Goal: Task Accomplishment & Management: Manage account settings

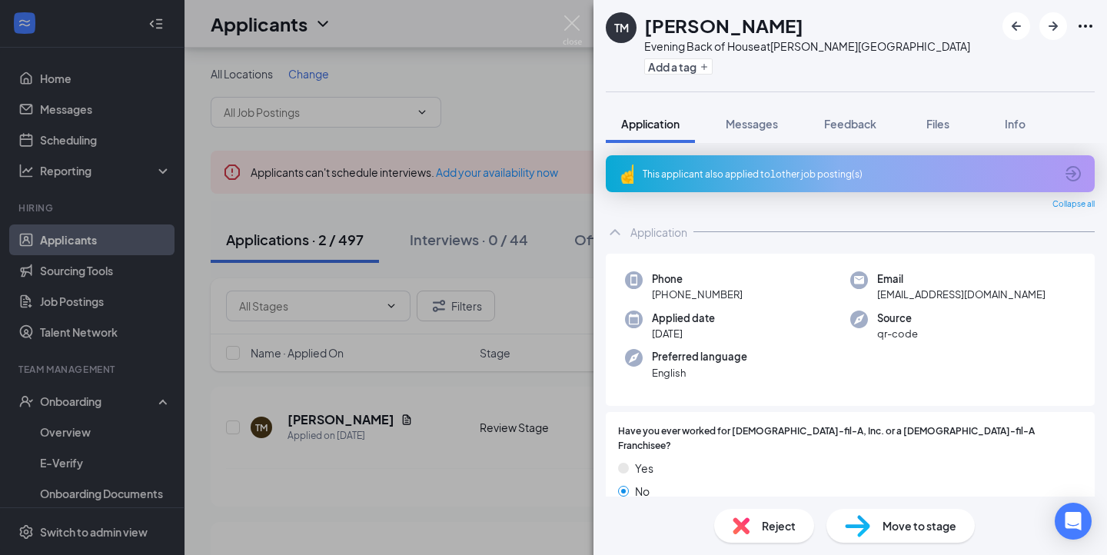
scroll to position [103, 0]
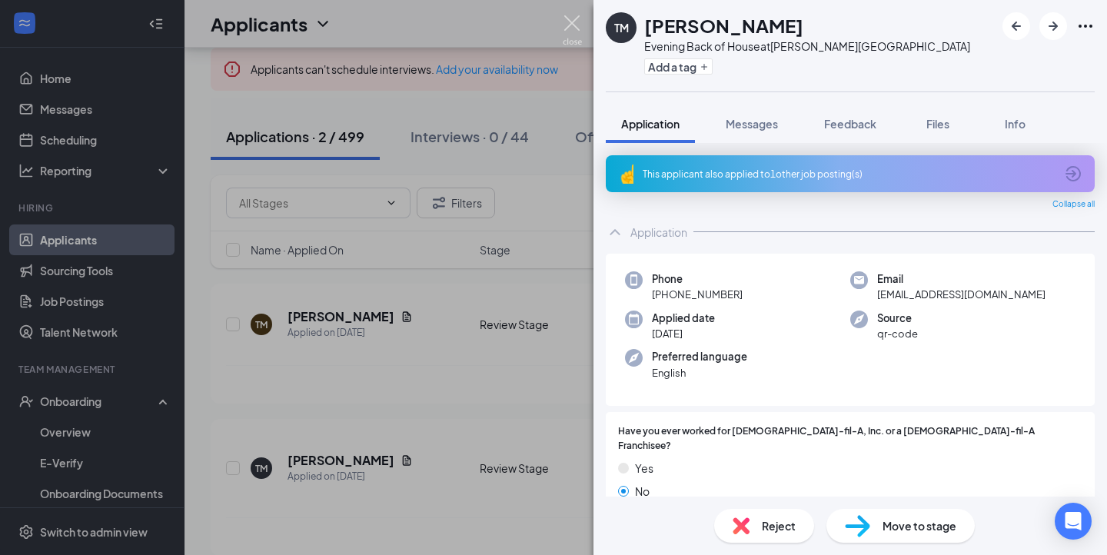
click at [565, 17] on img at bounding box center [572, 30] width 19 height 30
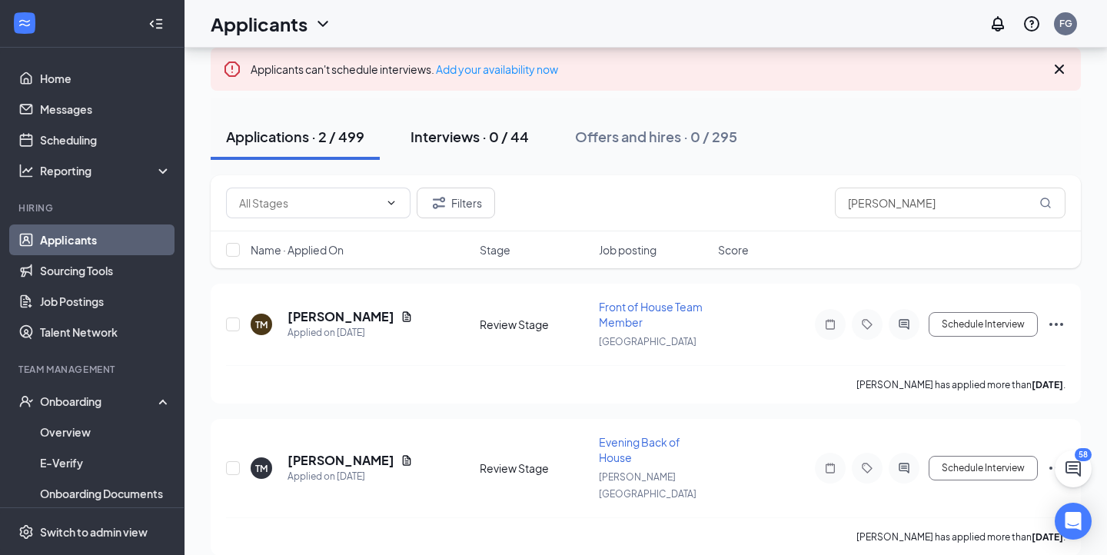
click at [457, 128] on div "Interviews · 0 / 44" at bounding box center [470, 136] width 118 height 19
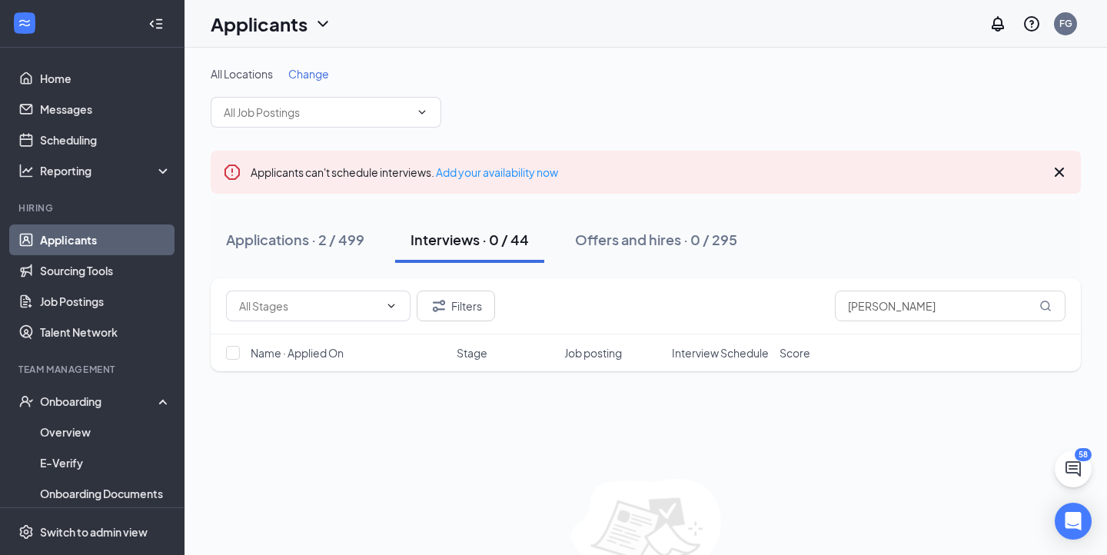
scroll to position [91, 0]
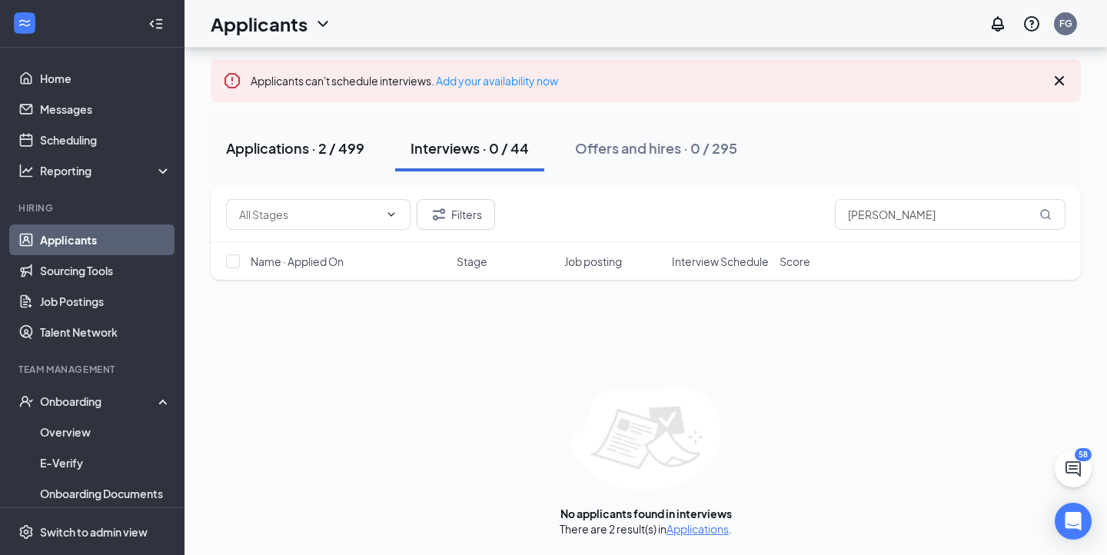
click at [311, 155] on div "Applications · 2 / 499" at bounding box center [295, 147] width 138 height 19
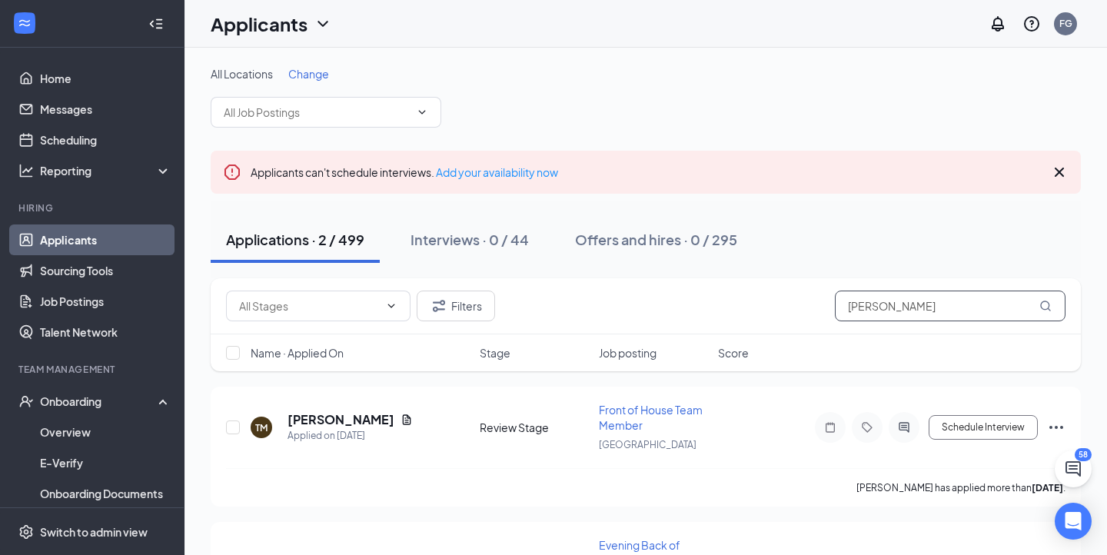
click at [945, 301] on input "[PERSON_NAME]" at bounding box center [950, 306] width 231 height 31
type input "t"
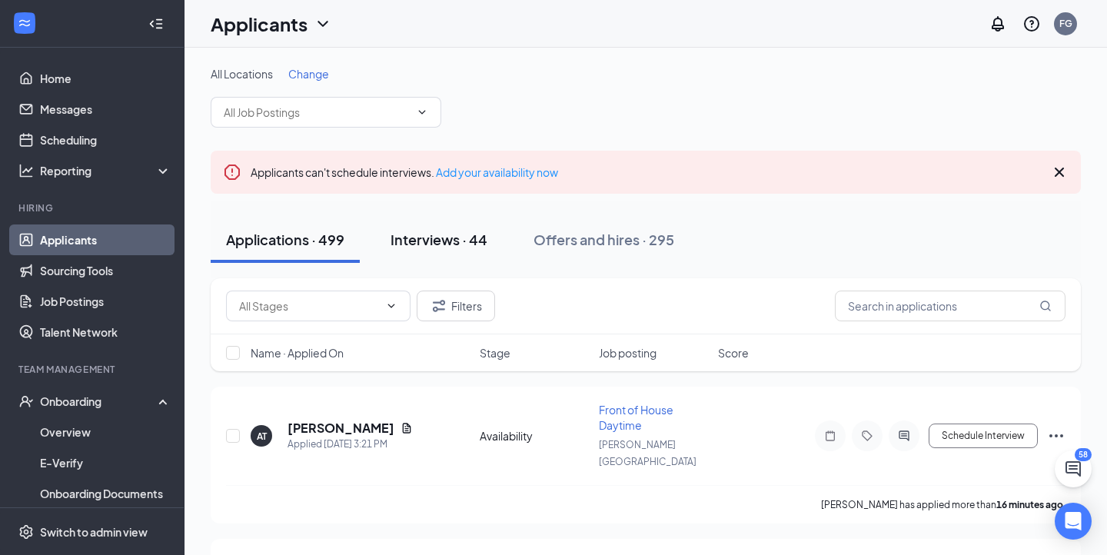
click at [461, 221] on button "Interviews · 44" at bounding box center [439, 240] width 128 height 46
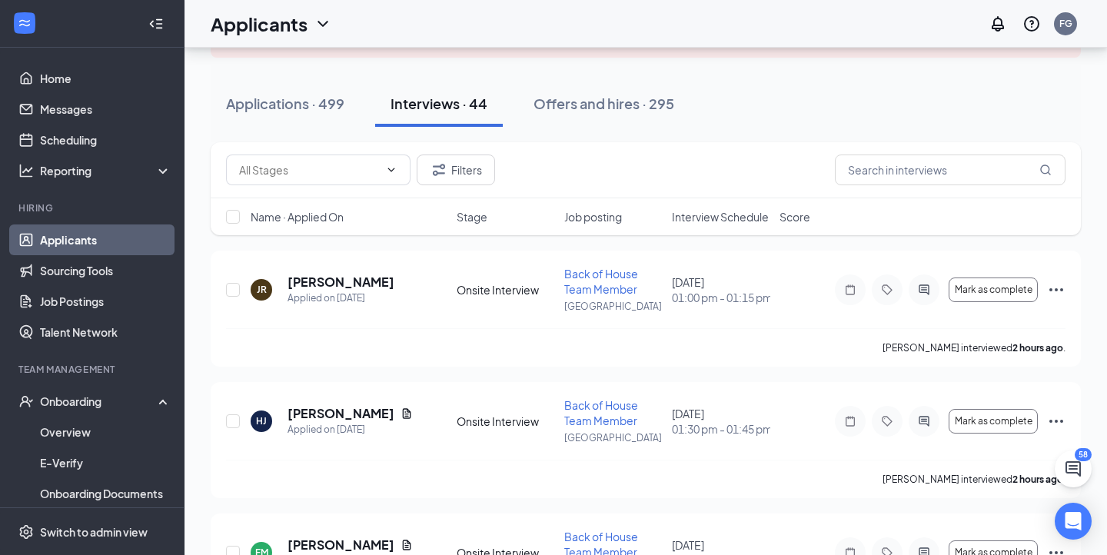
scroll to position [138, 0]
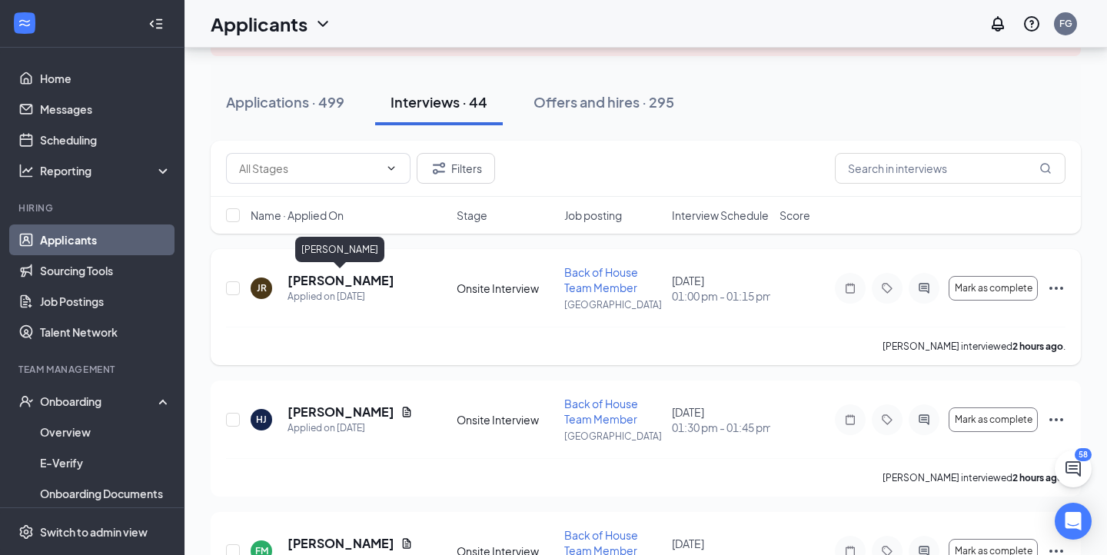
click at [312, 281] on h5 "[PERSON_NAME]" at bounding box center [341, 280] width 107 height 17
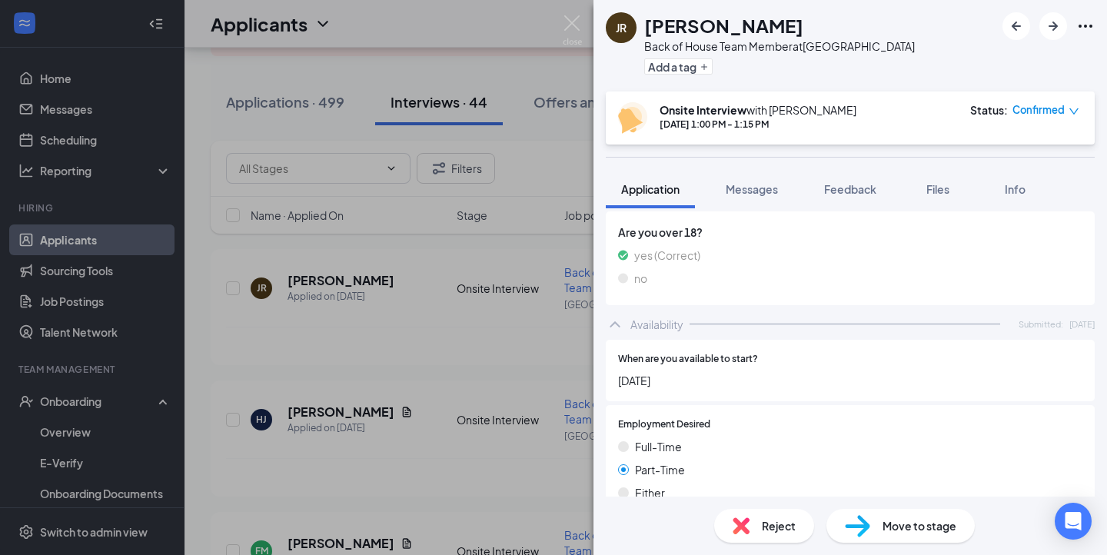
scroll to position [879, 0]
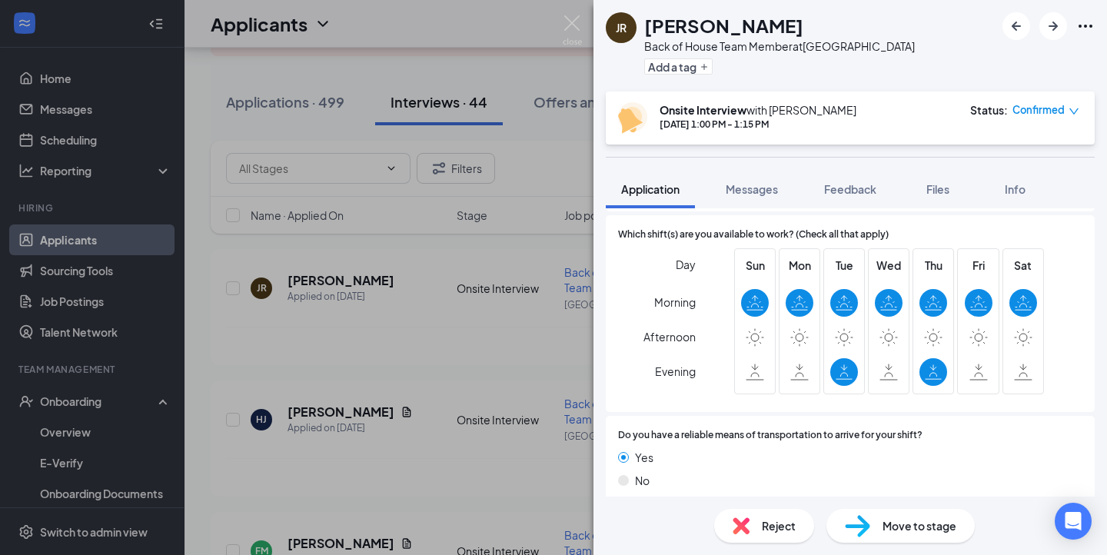
click at [871, 518] on div "Move to stage" at bounding box center [901, 526] width 148 height 34
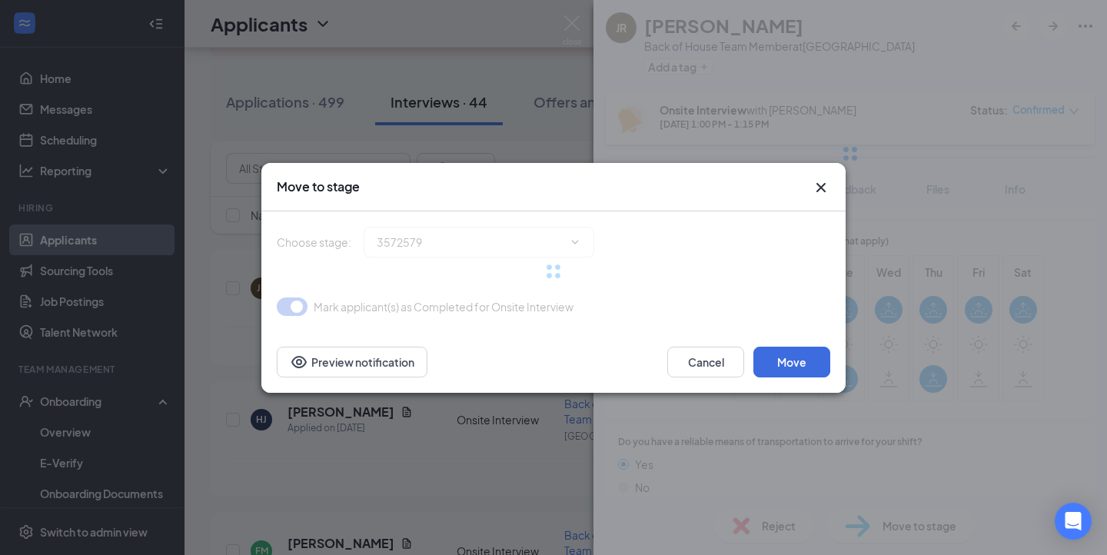
type input "Second Interview (next stage)"
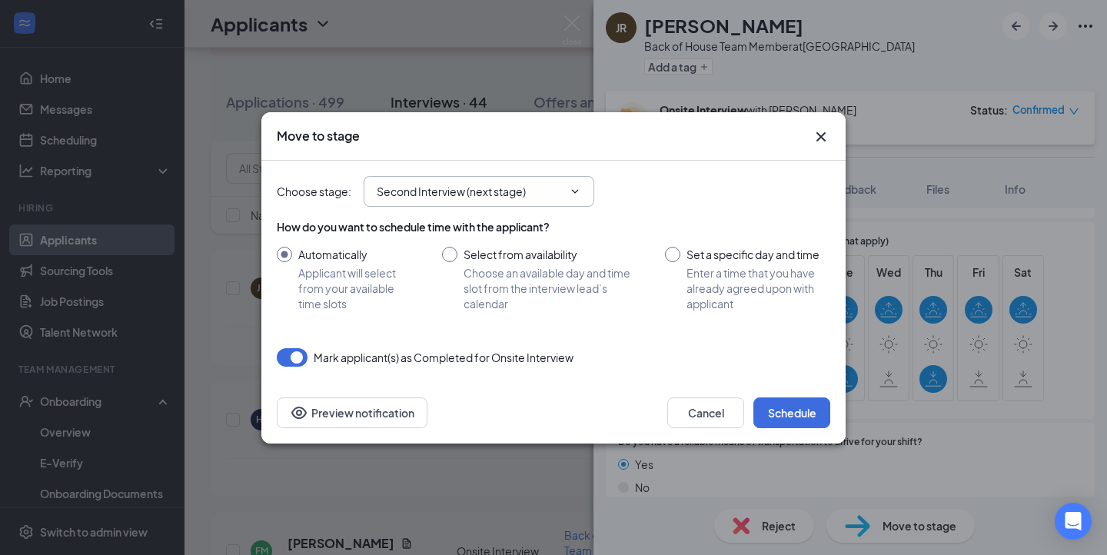
click at [454, 197] on input "Second Interview (next stage)" at bounding box center [470, 191] width 186 height 17
click at [674, 248] on input "Set a specific day and time Enter a time that you have already agreed upon with…" at bounding box center [747, 279] width 165 height 65
radio input "true"
radio input "false"
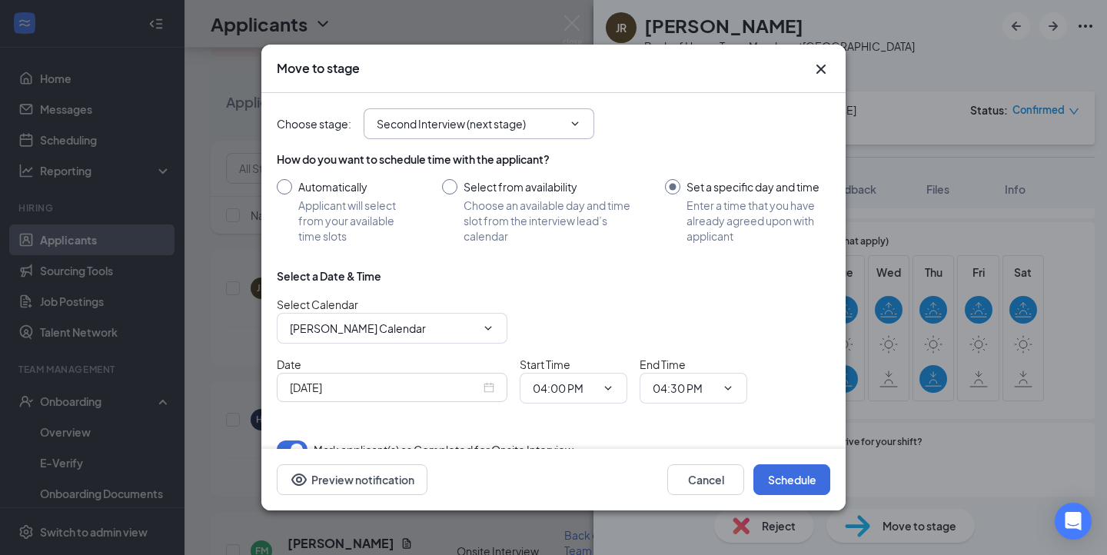
click at [521, 117] on input "Second Interview (next stage)" at bounding box center [470, 123] width 186 height 17
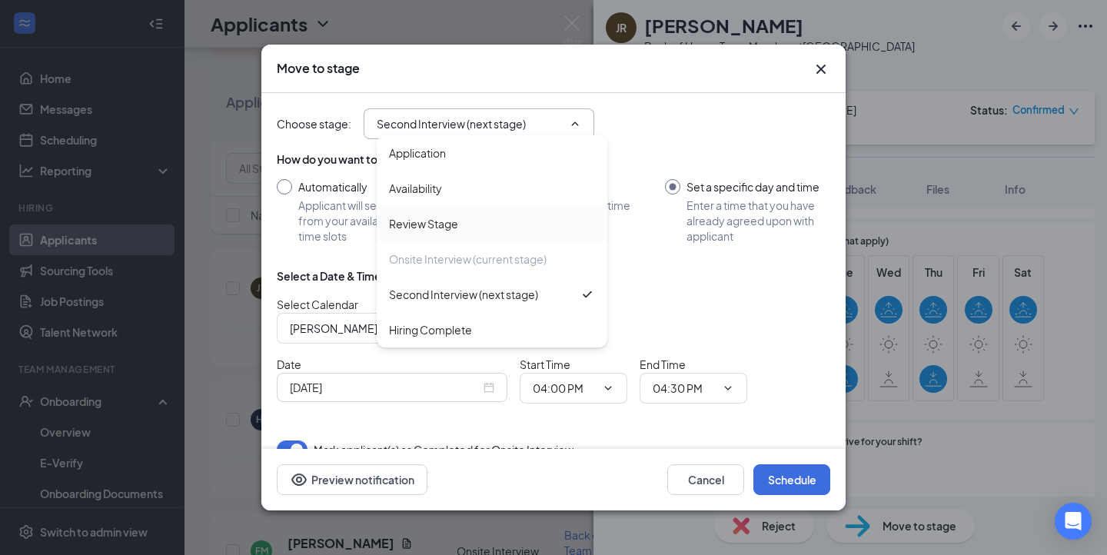
scroll to position [25, 0]
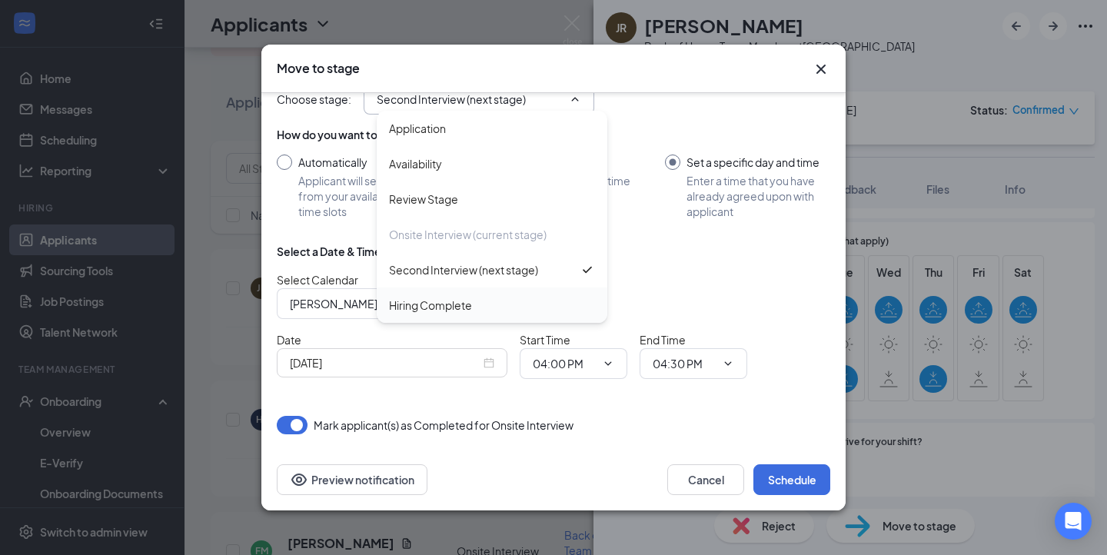
click at [454, 300] on div "Hiring Complete" at bounding box center [430, 305] width 83 height 17
type input "Hiring Complete"
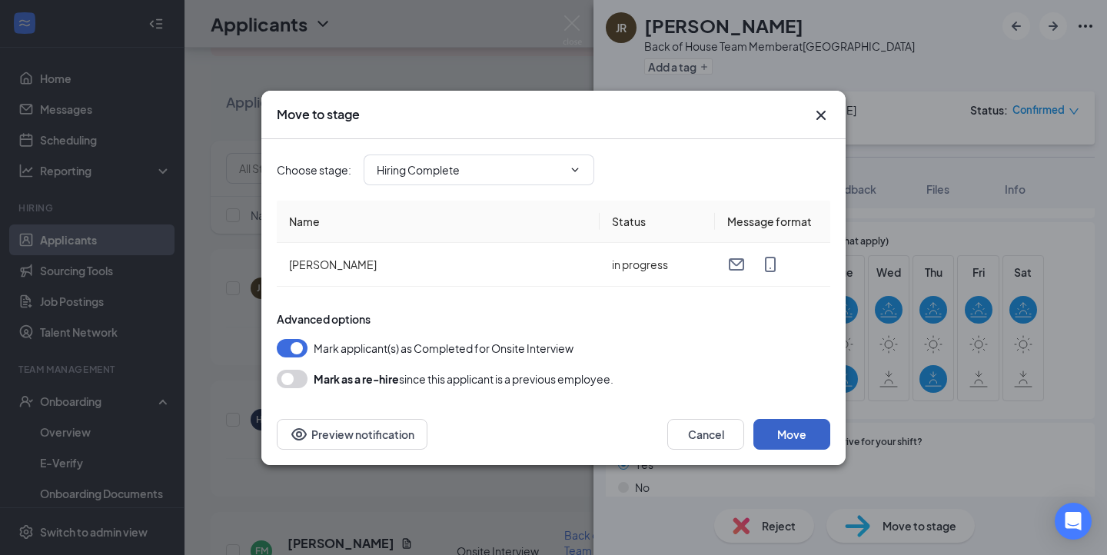
click at [790, 430] on button "Move" at bounding box center [791, 434] width 77 height 31
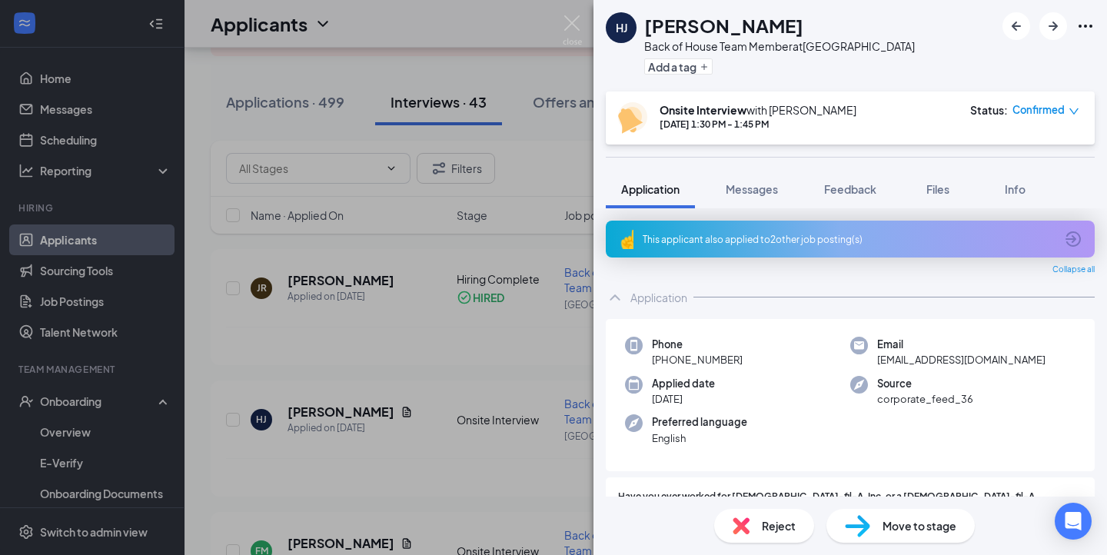
click at [407, 442] on div "HJ [PERSON_NAME] Back of House Team Member at [GEOGRAPHIC_DATA] Add a tag Onsit…" at bounding box center [553, 277] width 1107 height 555
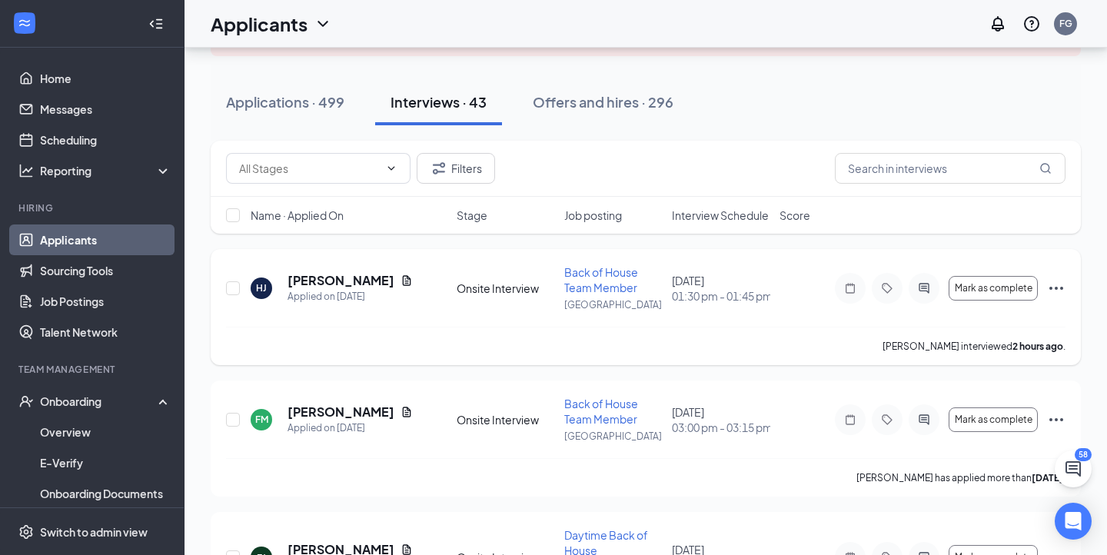
click at [1056, 287] on icon "Ellipses" at bounding box center [1056, 288] width 14 height 3
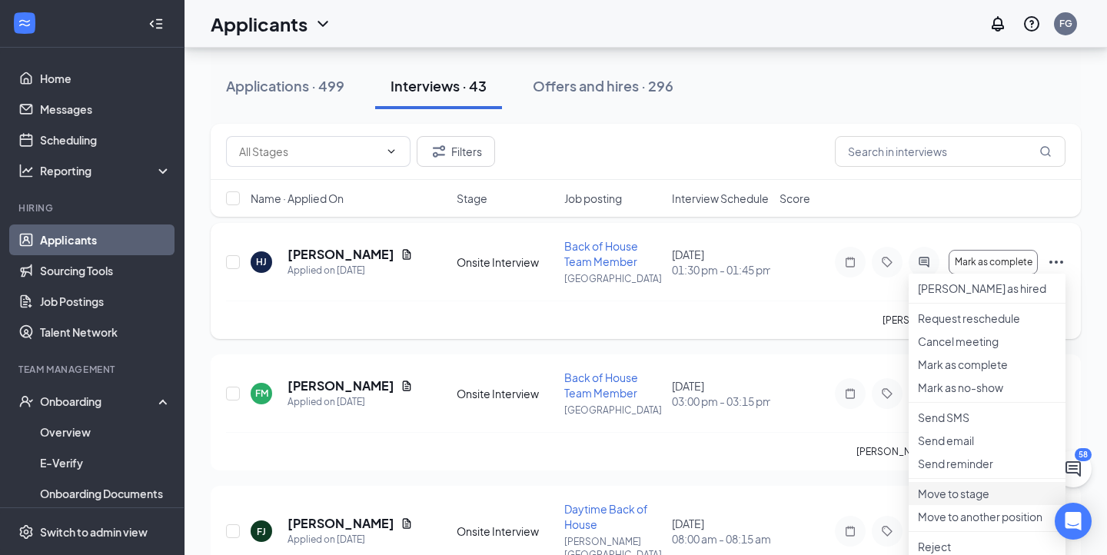
scroll to position [156, 0]
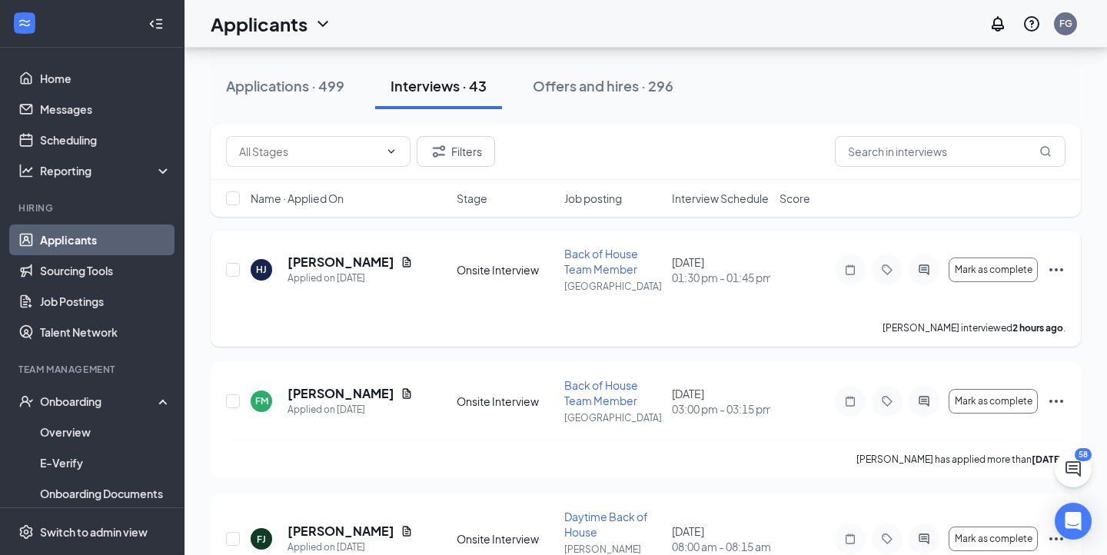
click at [787, 283] on div "HJ [PERSON_NAME] Applied on [DATE] Onsite Interview Back of House Team Member […" at bounding box center [646, 277] width 840 height 62
click at [344, 258] on h5 "[PERSON_NAME]" at bounding box center [341, 262] width 107 height 17
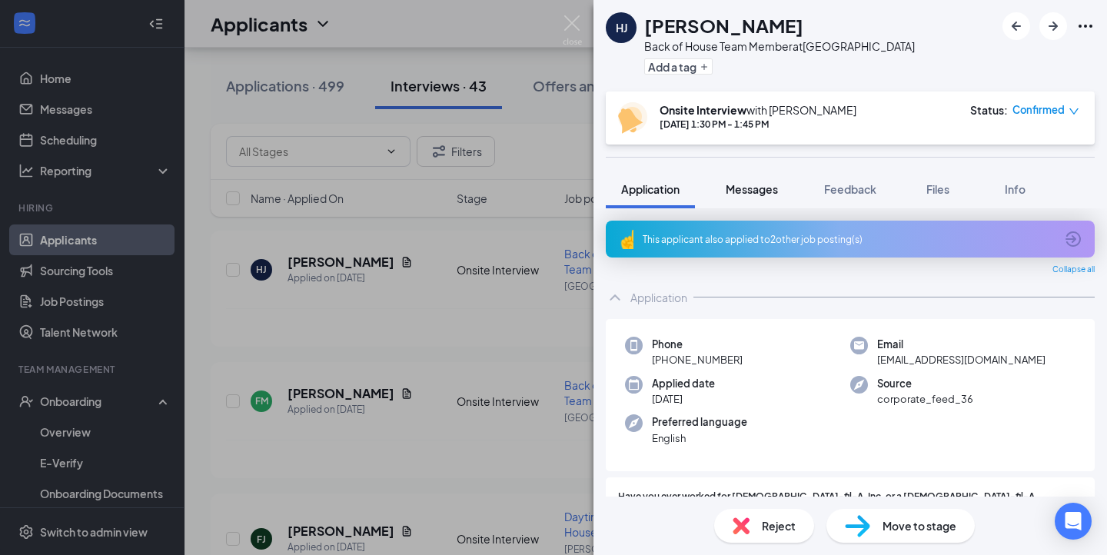
click at [783, 182] on button "Messages" at bounding box center [751, 189] width 83 height 38
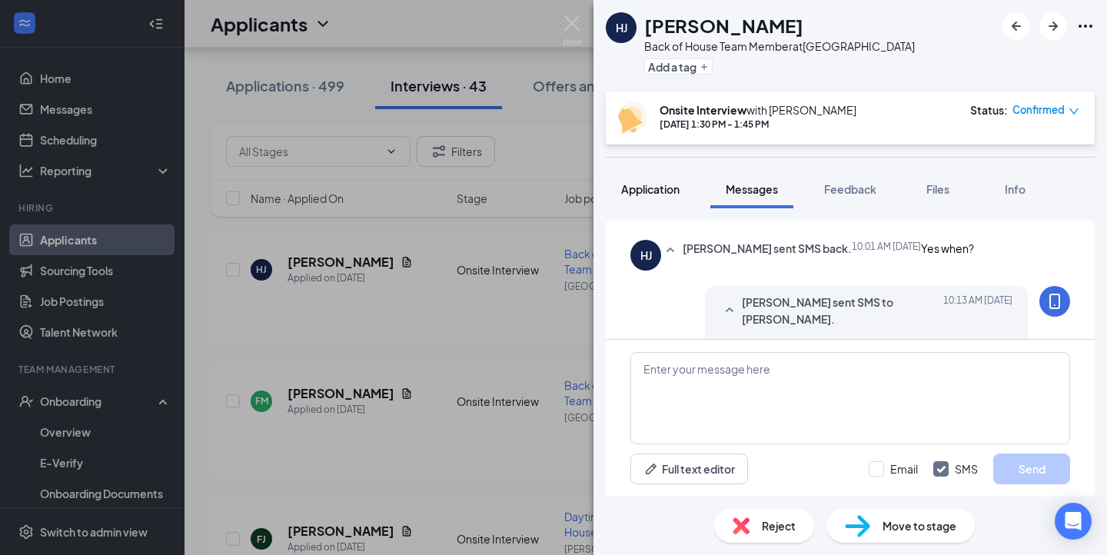
scroll to position [135, 0]
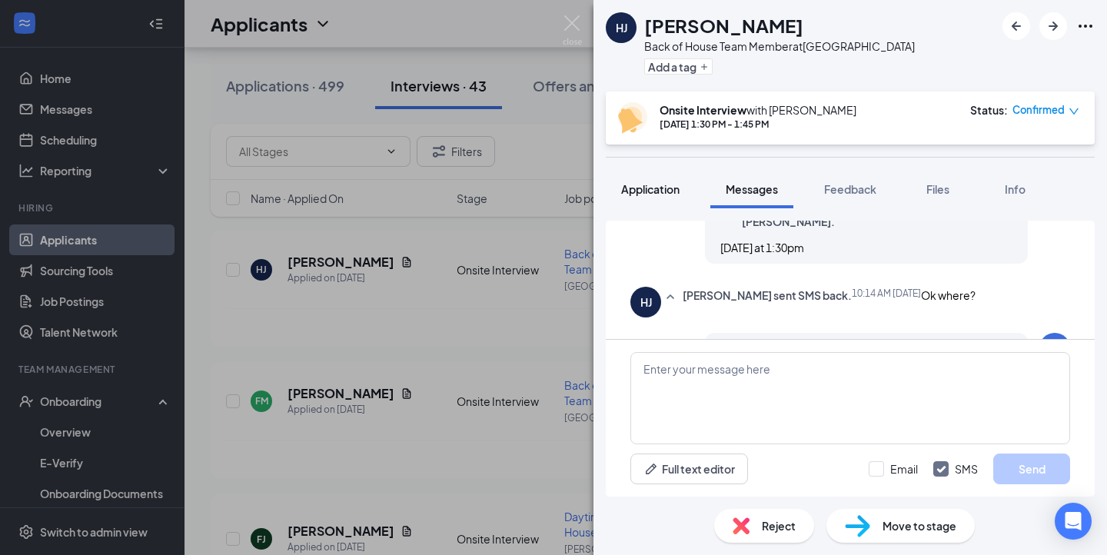
click at [648, 204] on button "Application" at bounding box center [650, 189] width 89 height 38
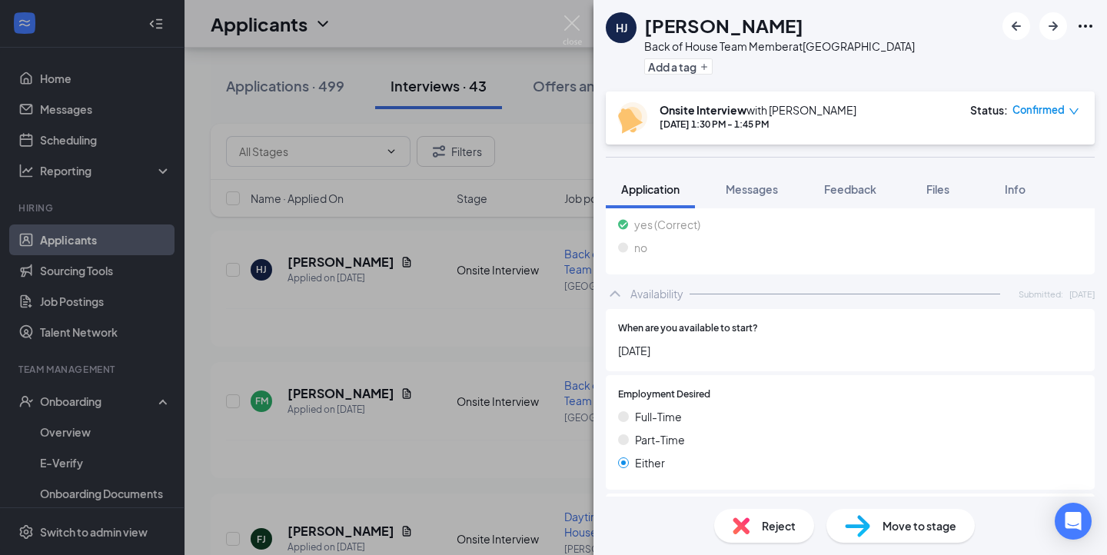
scroll to position [757, 0]
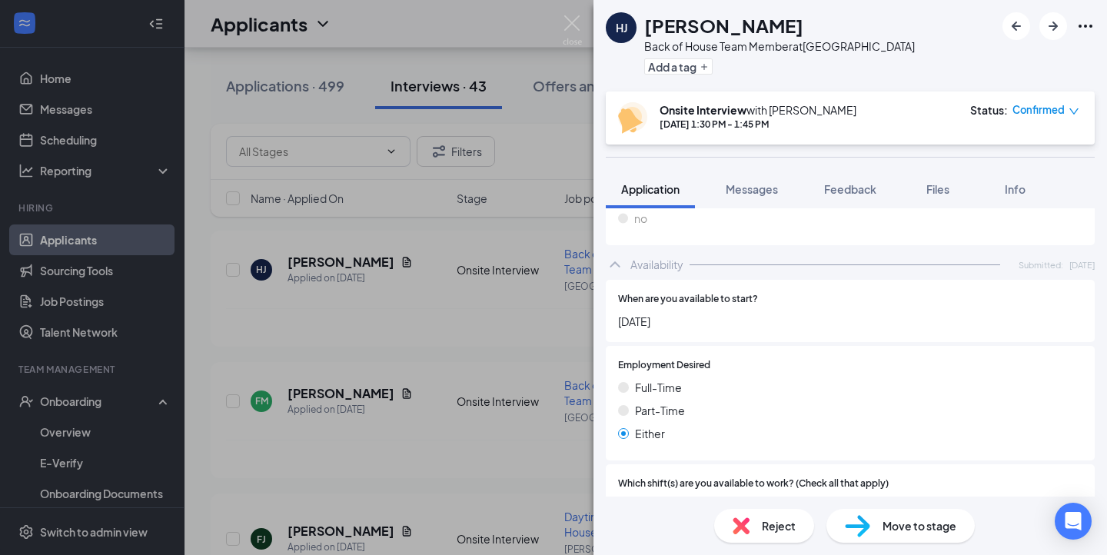
click at [859, 531] on img at bounding box center [857, 526] width 25 height 22
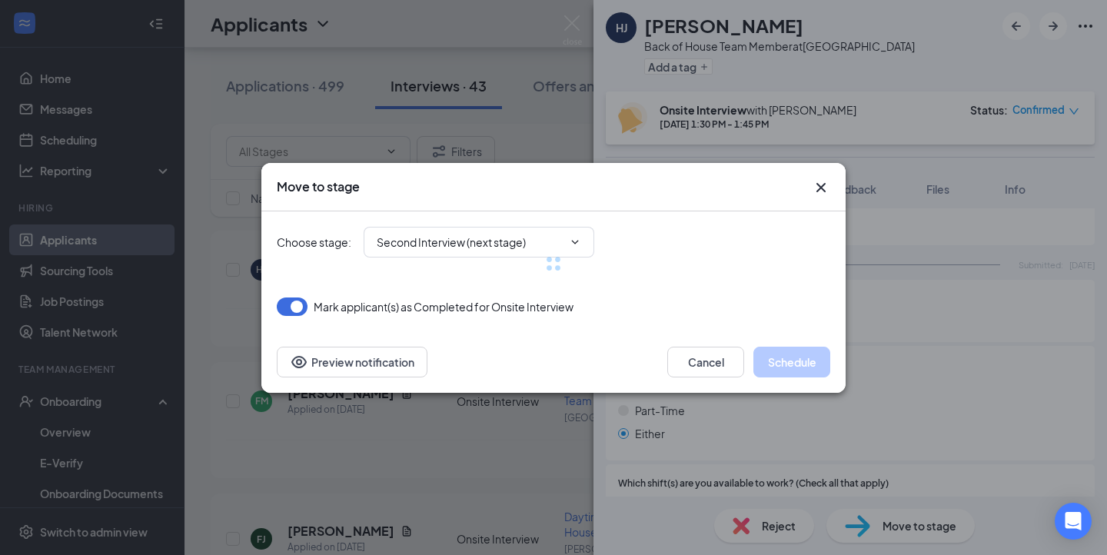
click at [564, 258] on div at bounding box center [554, 263] width 554 height 105
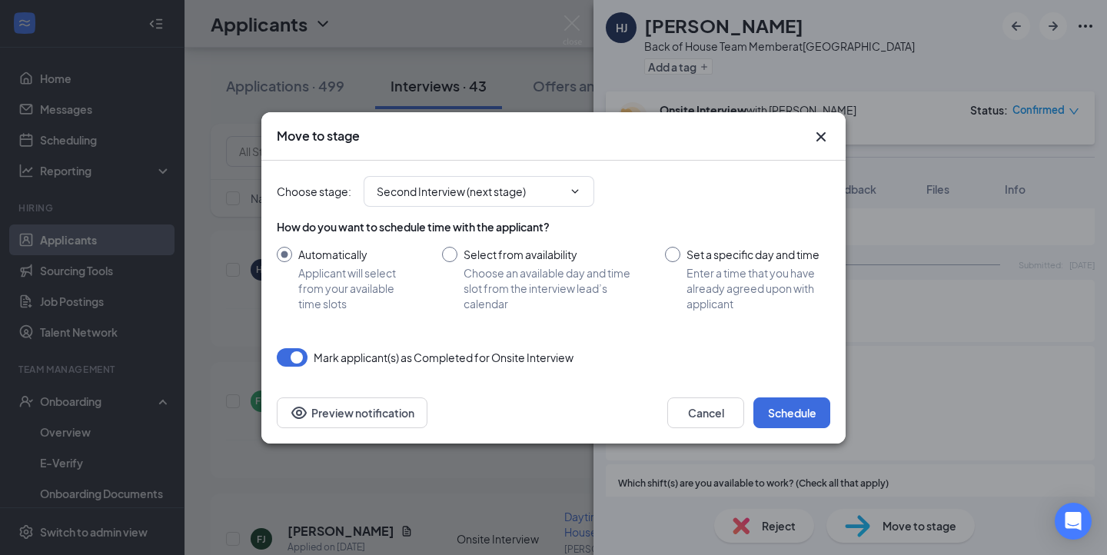
click at [669, 258] on input "Set a specific day and time Enter a time that you have already agreed upon with…" at bounding box center [747, 279] width 165 height 65
radio input "true"
radio input "false"
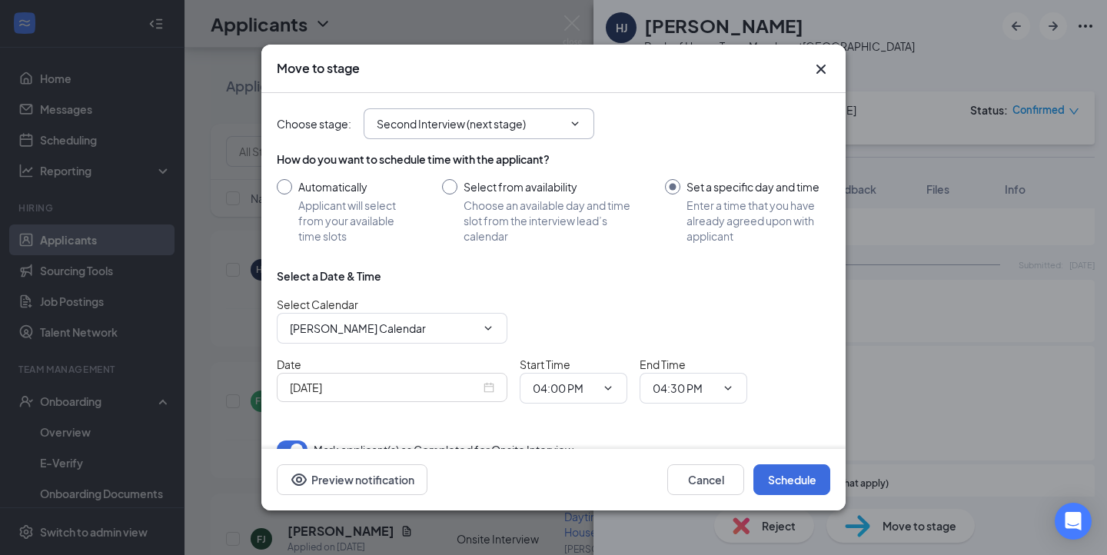
click at [523, 128] on input "Second Interview (next stage)" at bounding box center [470, 123] width 186 height 17
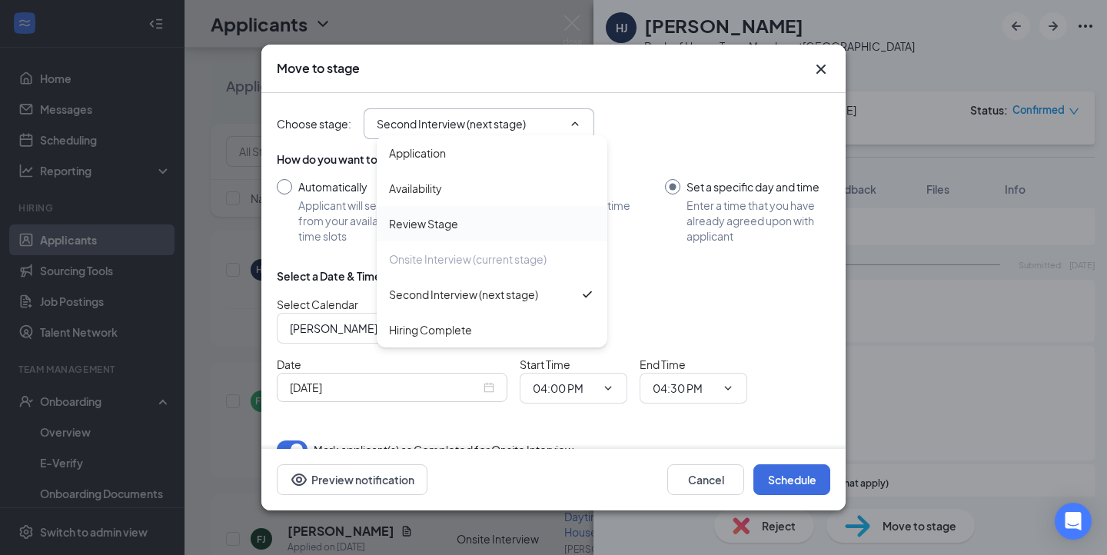
scroll to position [25, 0]
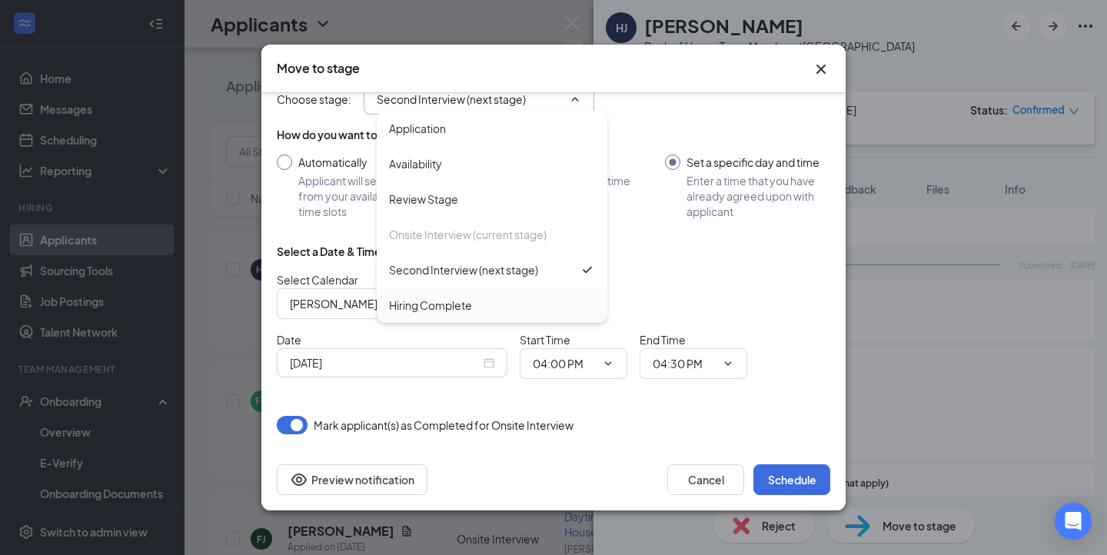
click at [445, 302] on div "Hiring Complete" at bounding box center [430, 305] width 83 height 17
type input "Hiring Complete"
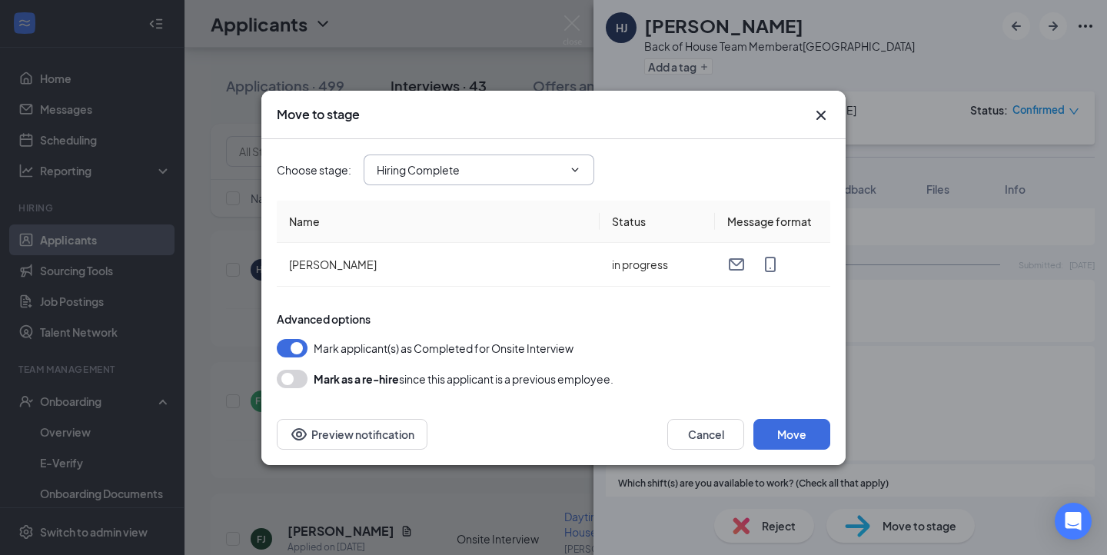
scroll to position [0, 0]
click at [790, 419] on button "Move" at bounding box center [791, 434] width 77 height 31
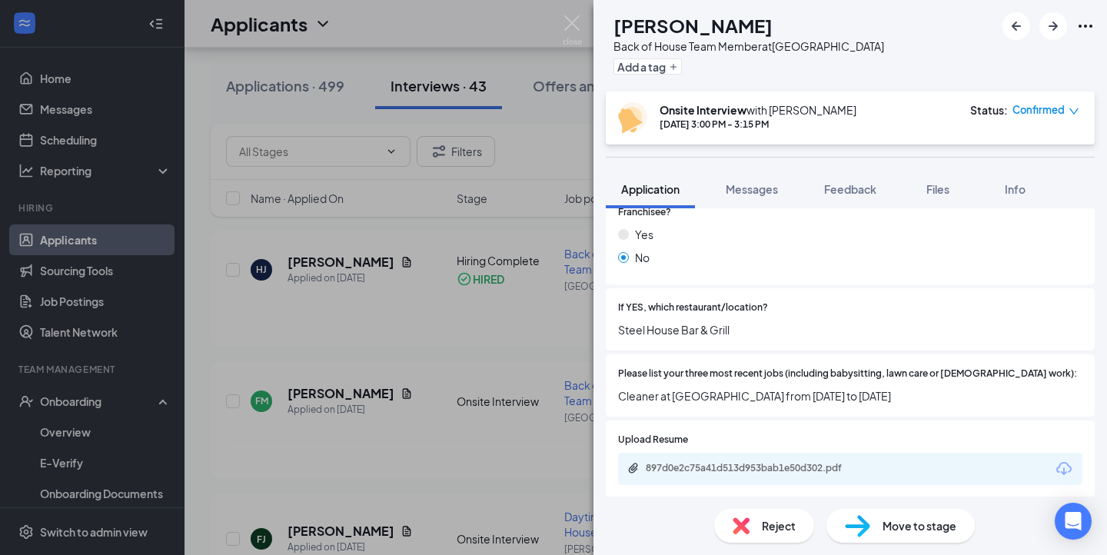
scroll to position [255, 0]
click at [576, 21] on img at bounding box center [572, 30] width 19 height 30
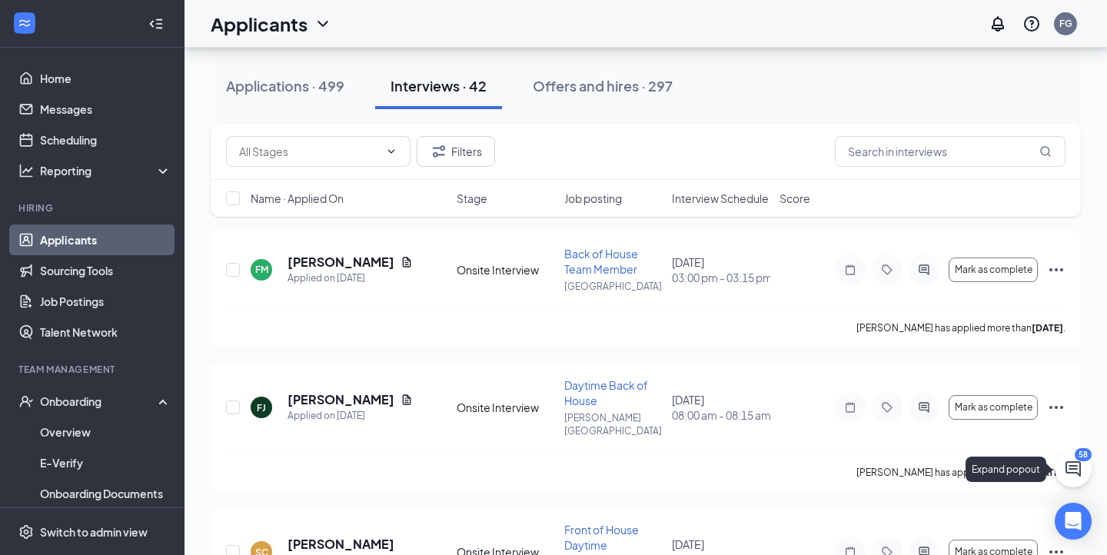
click at [1065, 475] on icon "ChatActive" at bounding box center [1073, 469] width 18 height 18
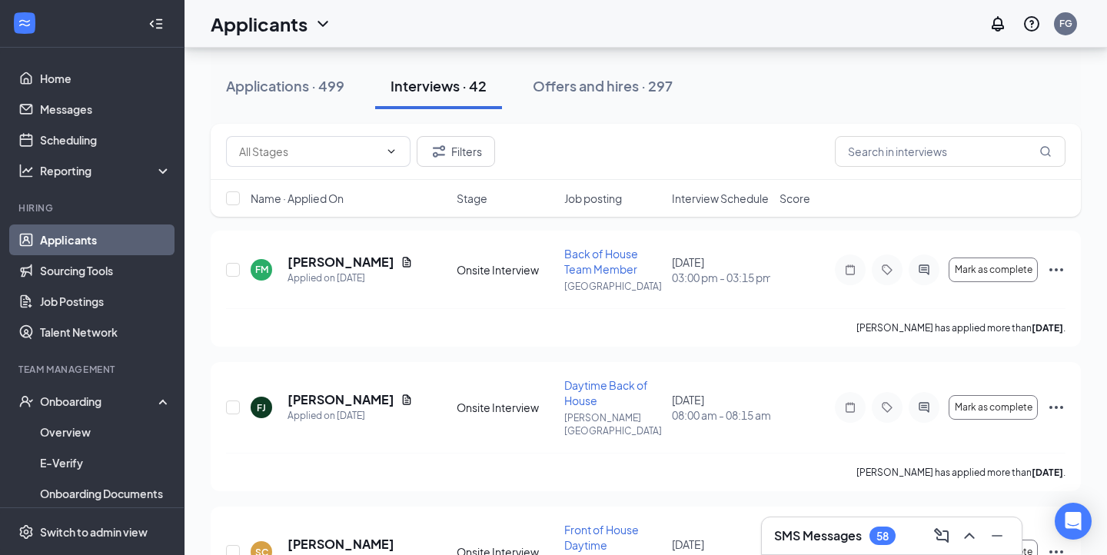
click at [813, 544] on div "SMS Messages 58" at bounding box center [834, 536] width 121 height 18
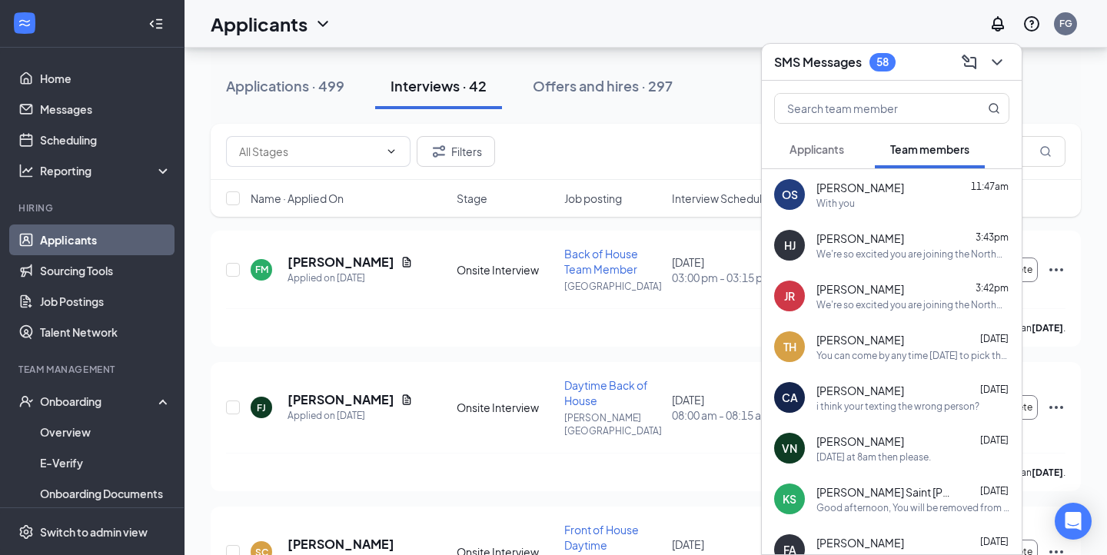
click at [890, 282] on span "[PERSON_NAME]" at bounding box center [861, 288] width 88 height 15
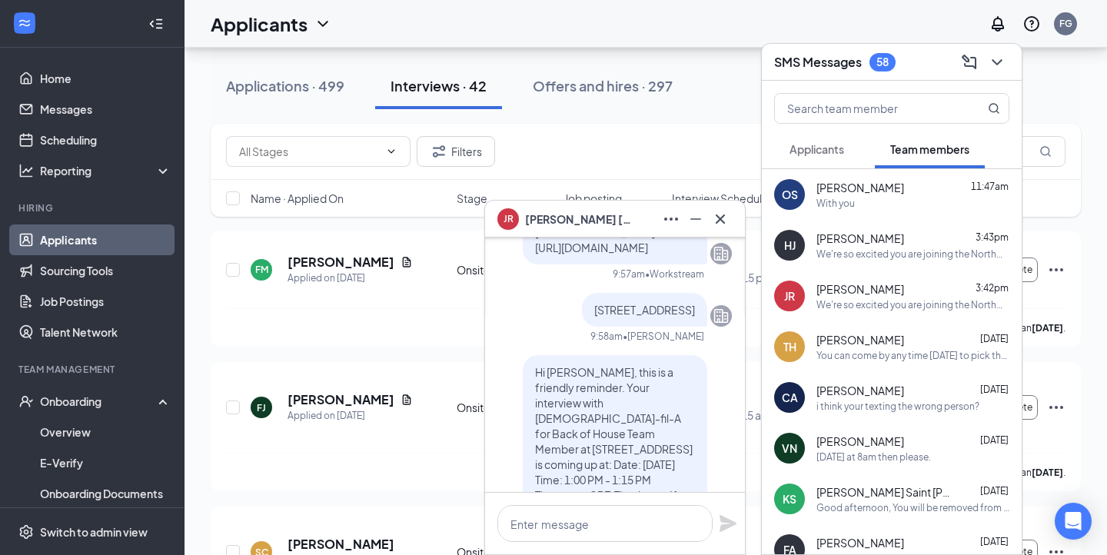
scroll to position [-317, 0]
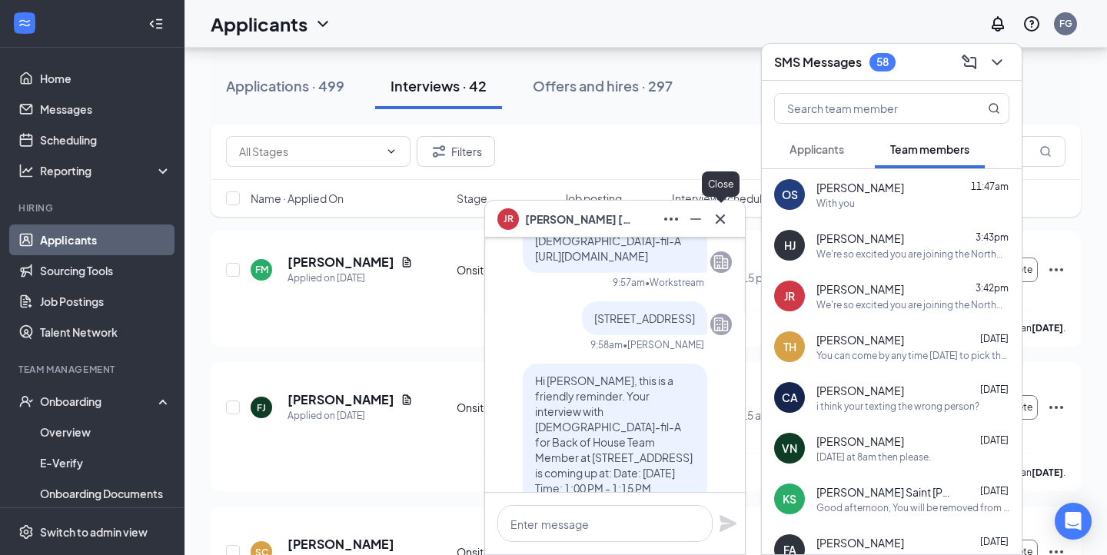
click at [717, 224] on icon "Cross" at bounding box center [720, 219] width 18 height 18
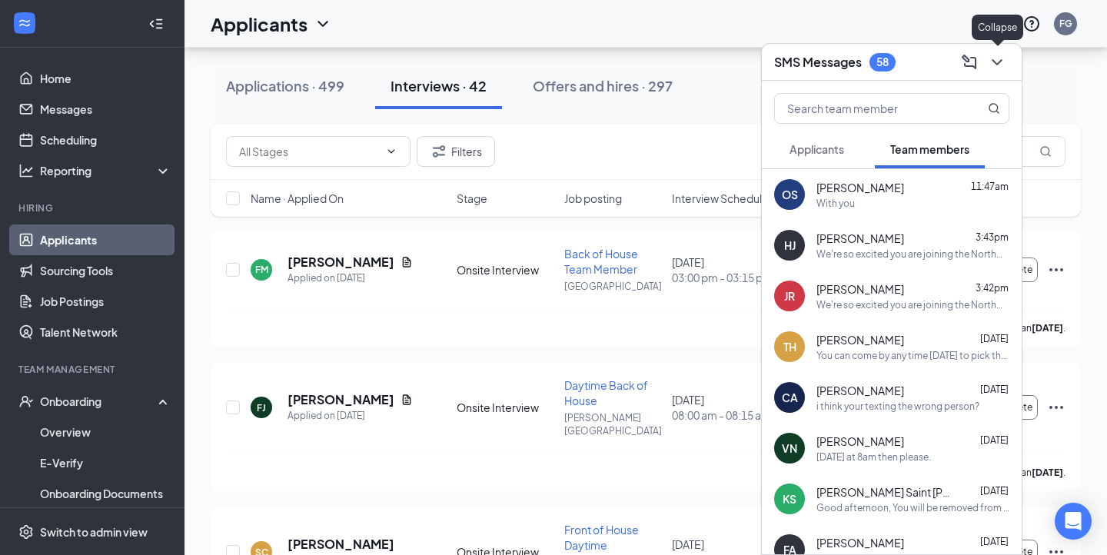
click at [999, 68] on icon "ChevronDown" at bounding box center [997, 62] width 18 height 18
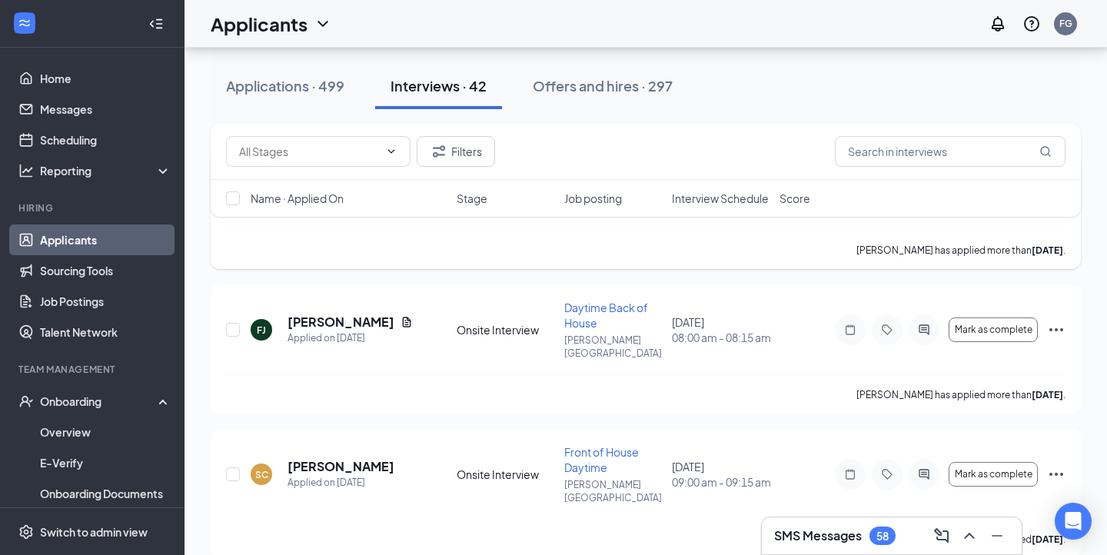
scroll to position [0, 0]
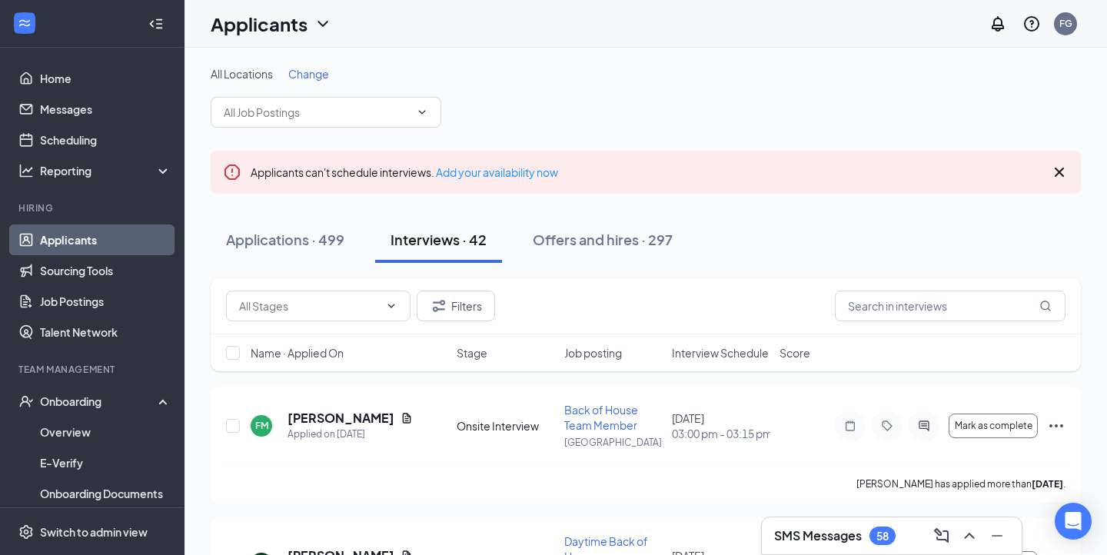
click at [1066, 170] on icon "Cross" at bounding box center [1059, 172] width 18 height 18
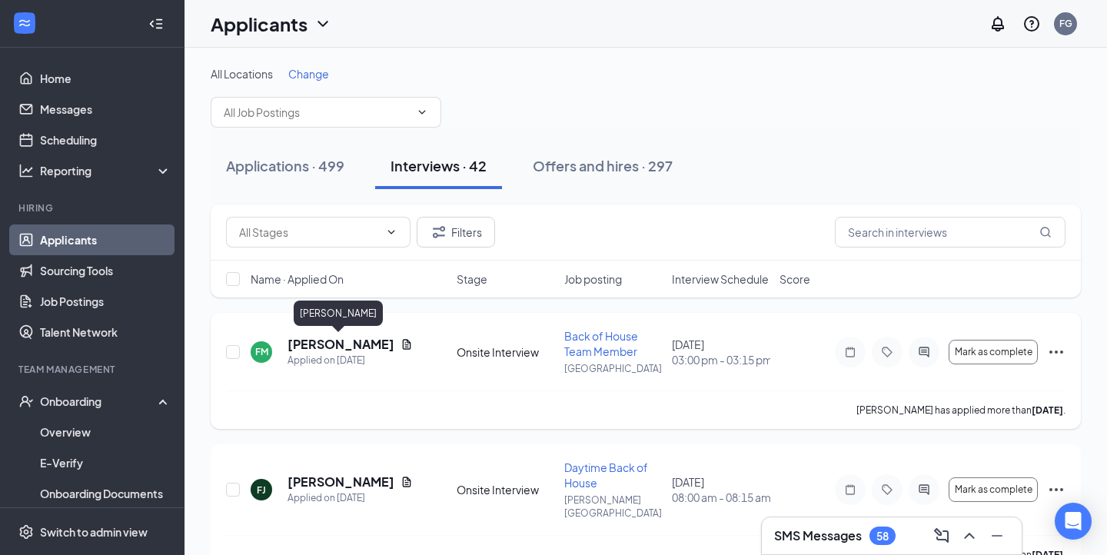
click at [294, 345] on h5 "[PERSON_NAME]" at bounding box center [341, 344] width 107 height 17
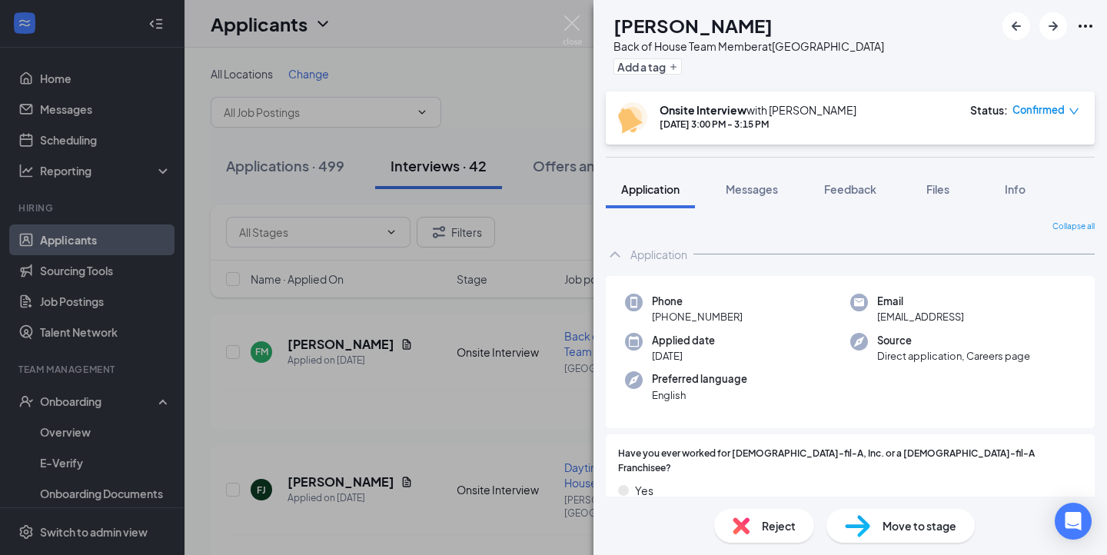
click at [549, 372] on div "FM [PERSON_NAME] Back of House Team Member at [GEOGRAPHIC_DATA] Add a tag Onsit…" at bounding box center [553, 277] width 1107 height 555
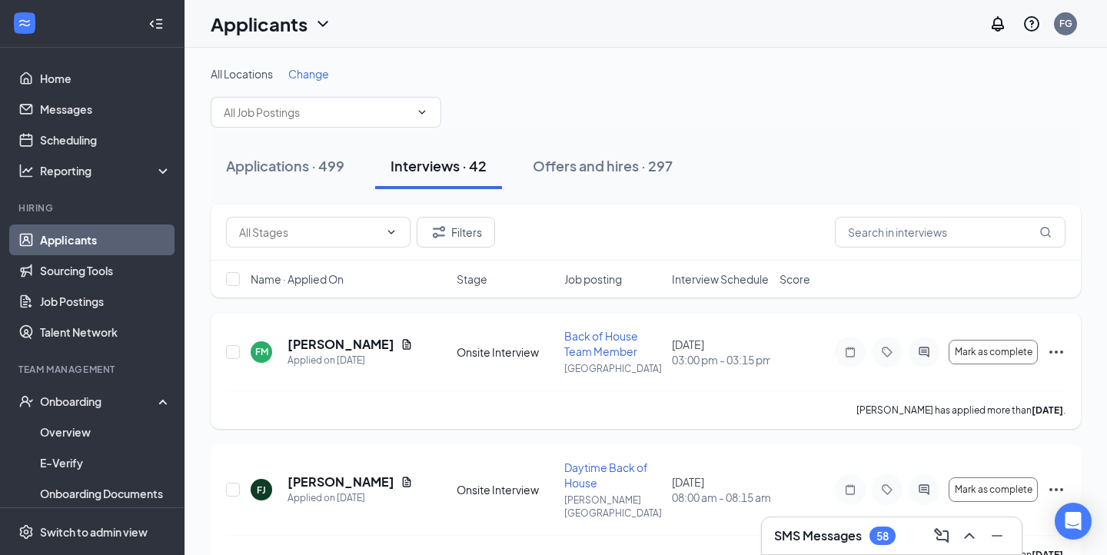
click at [376, 340] on div "[PERSON_NAME]" at bounding box center [350, 344] width 125 height 17
click at [387, 350] on div "[PERSON_NAME]" at bounding box center [350, 344] width 125 height 17
click at [401, 347] on icon "Document" at bounding box center [407, 344] width 12 height 12
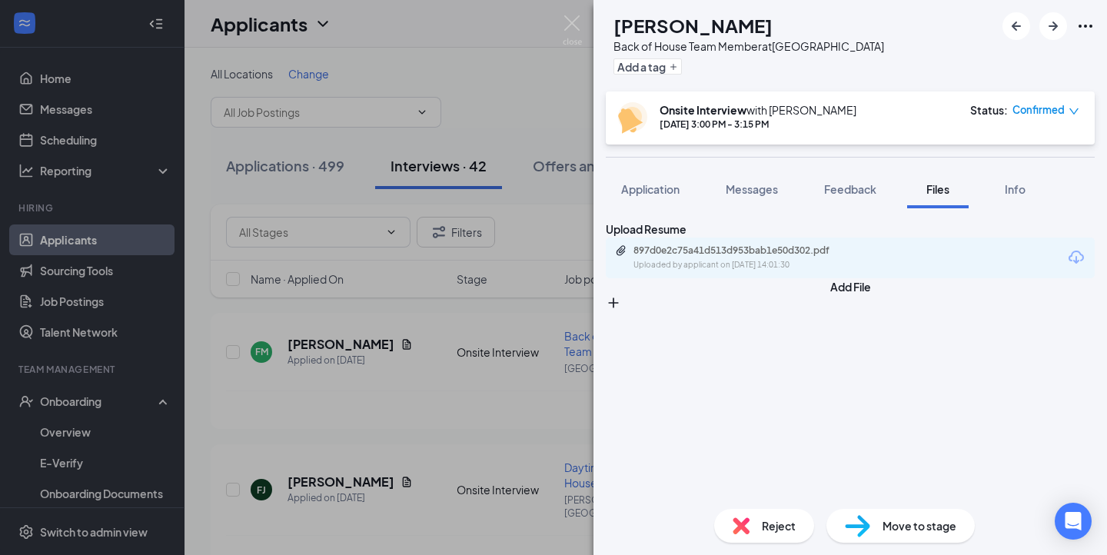
click at [436, 451] on div "FM [PERSON_NAME] Back of House Team Member at [GEOGRAPHIC_DATA] Add a tag Onsit…" at bounding box center [553, 277] width 1107 height 555
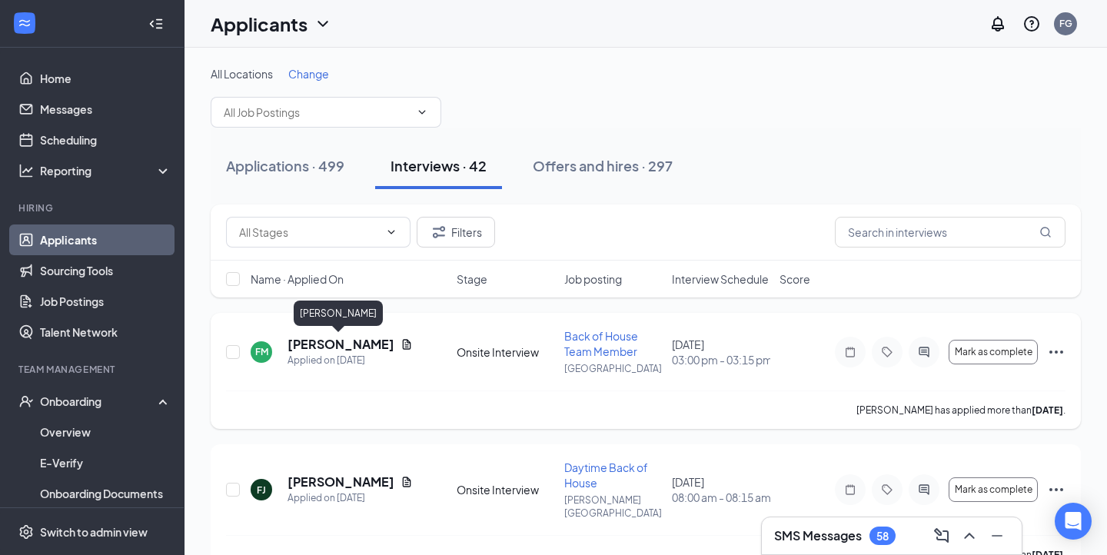
click at [317, 348] on h5 "[PERSON_NAME]" at bounding box center [341, 344] width 107 height 17
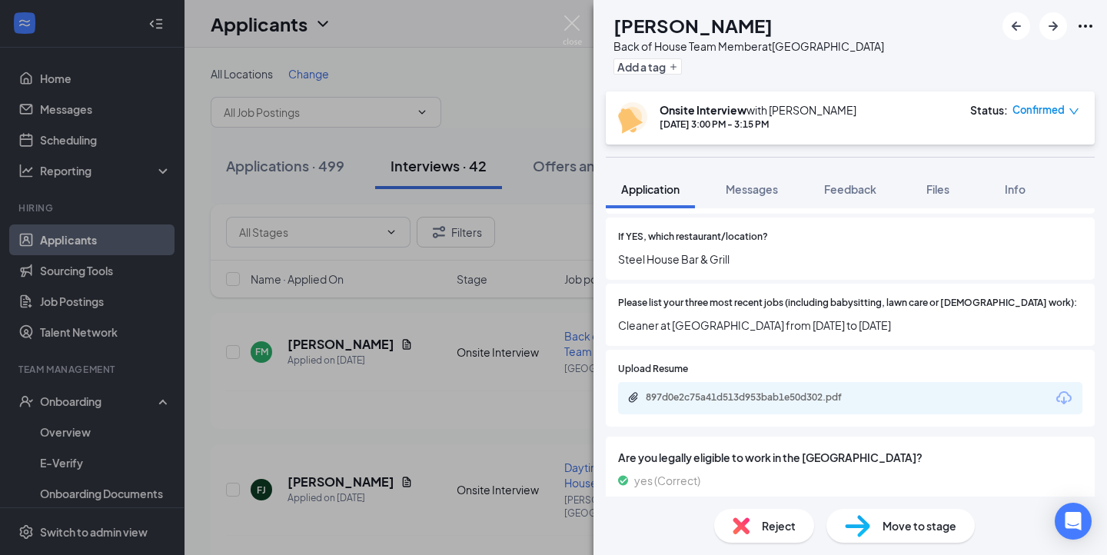
scroll to position [337, 0]
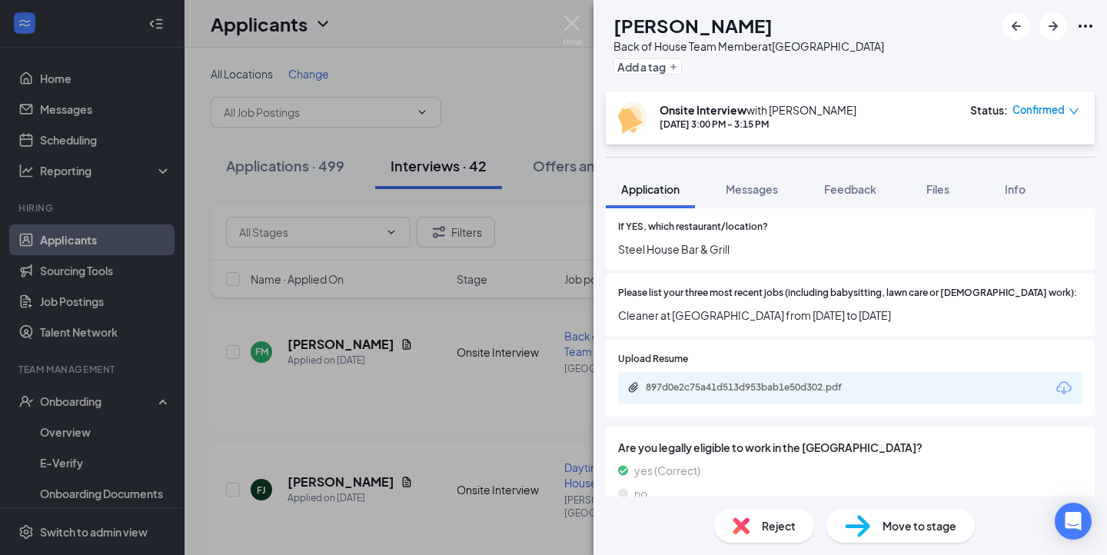
click at [790, 372] on div "897d0e2c75a41d513d953bab1e50d302.pdf" at bounding box center [850, 388] width 464 height 32
click at [771, 381] on div "897d0e2c75a41d513d953bab1e50d302.pdf" at bounding box center [753, 387] width 215 height 12
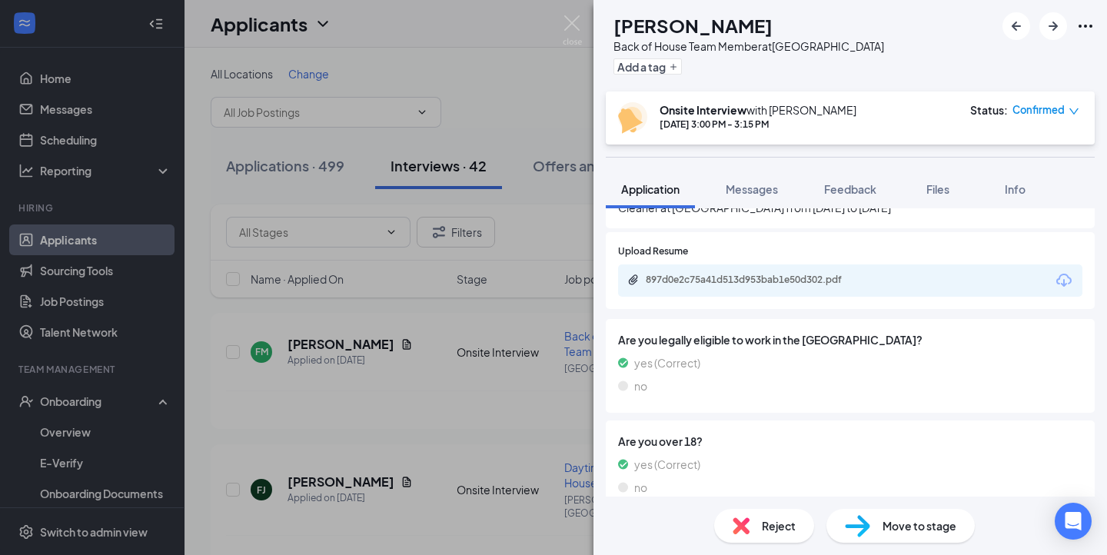
scroll to position [461, 0]
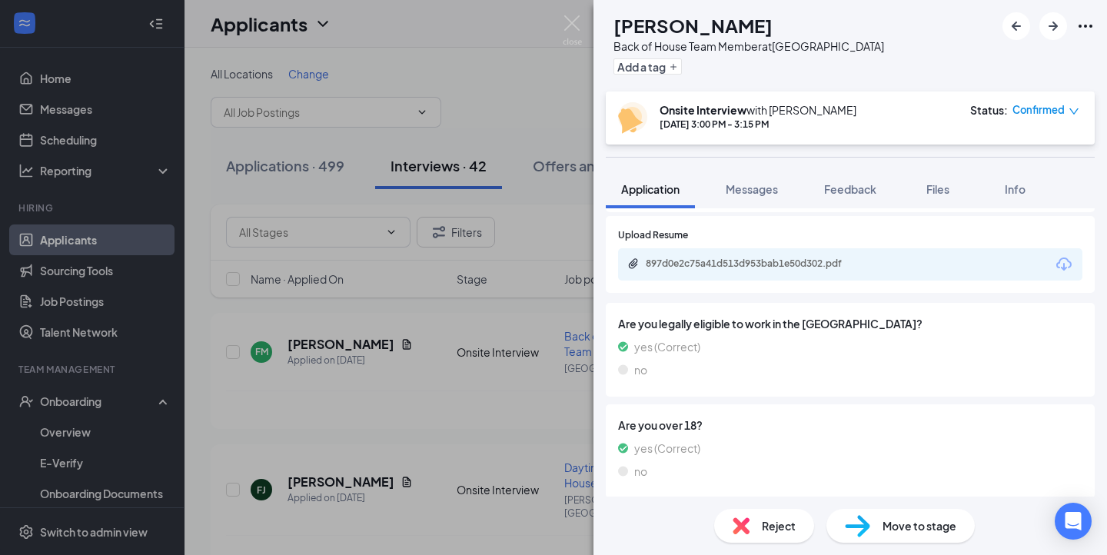
click at [557, 367] on div "FM [PERSON_NAME] Back of House Team Member at [GEOGRAPHIC_DATA] Add a tag Onsit…" at bounding box center [553, 277] width 1107 height 555
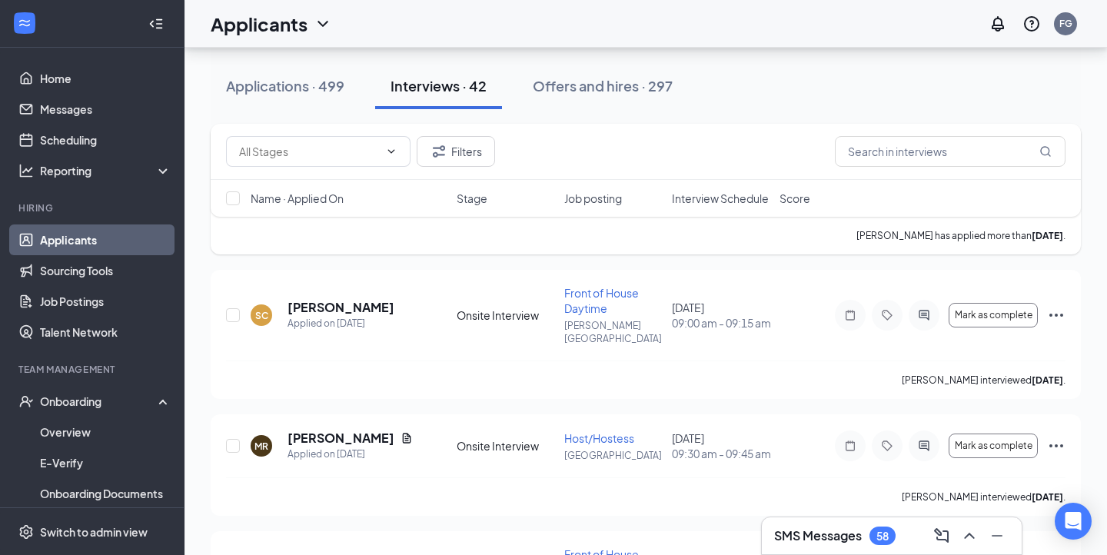
scroll to position [340, 0]
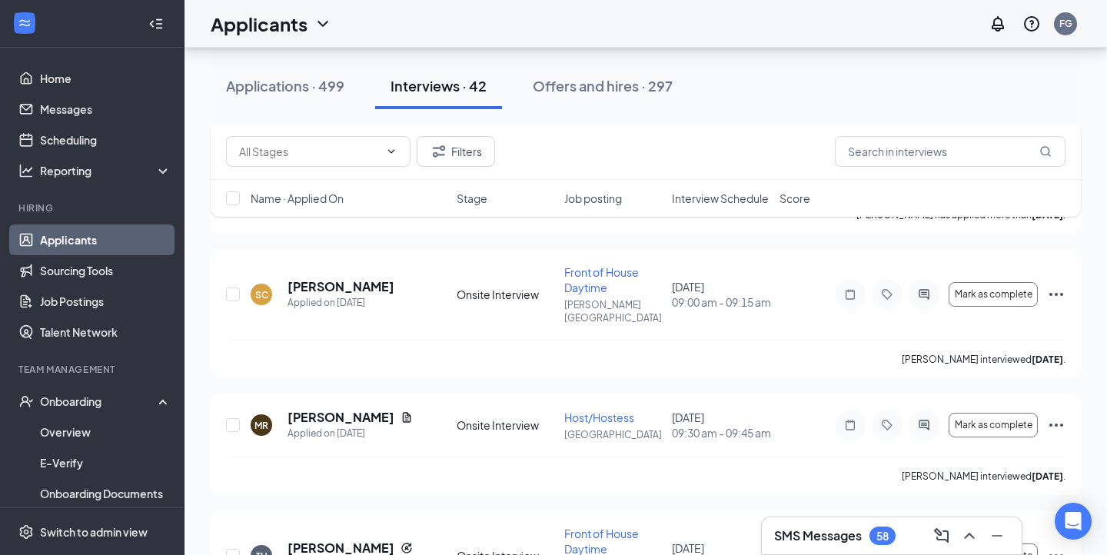
click at [791, 527] on div "SMS Messages 58" at bounding box center [834, 536] width 121 height 18
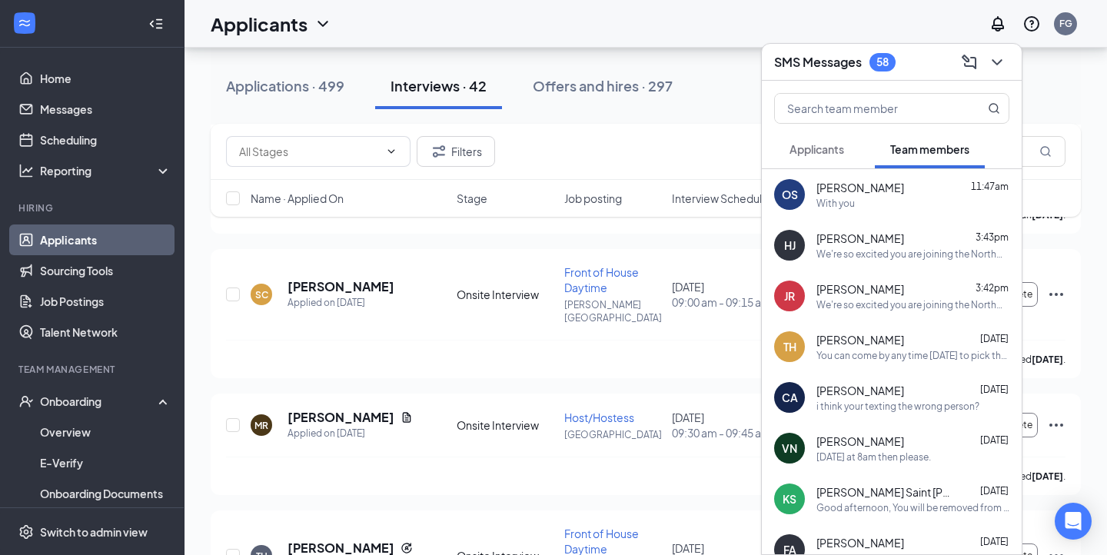
click at [808, 155] on span "Applicants" at bounding box center [817, 149] width 55 height 14
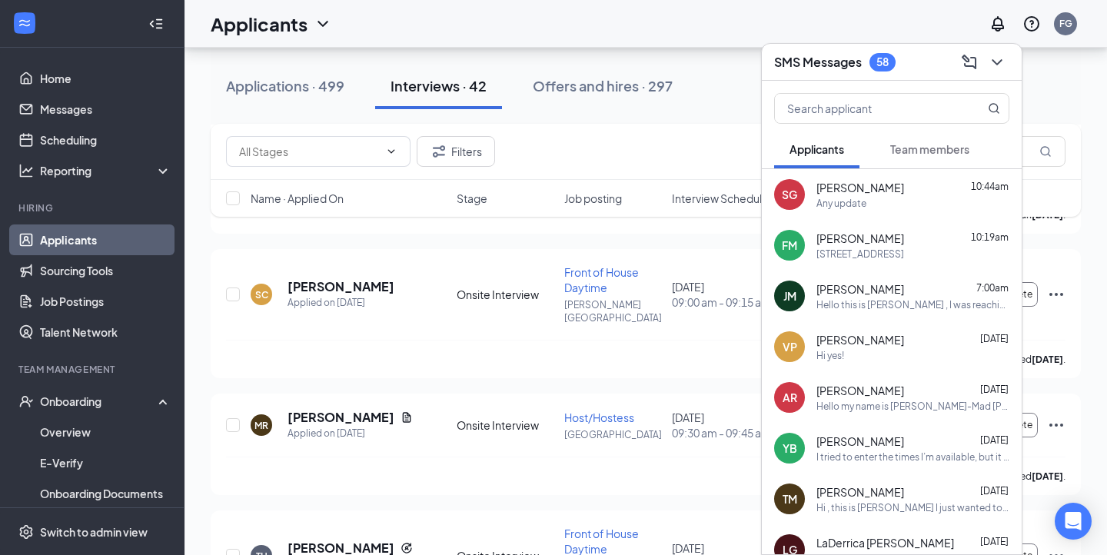
click at [891, 154] on span "Team members" at bounding box center [929, 149] width 79 height 14
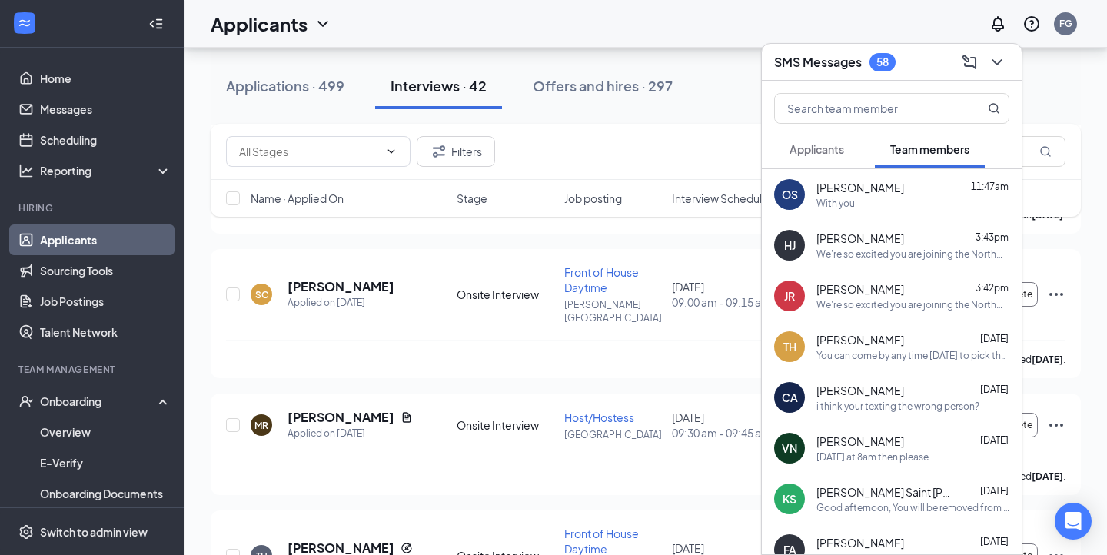
click at [838, 249] on div "We're so excited you are joining the Northwest Crossing [DEMOGRAPHIC_DATA]-fil-…" at bounding box center [913, 254] width 193 height 13
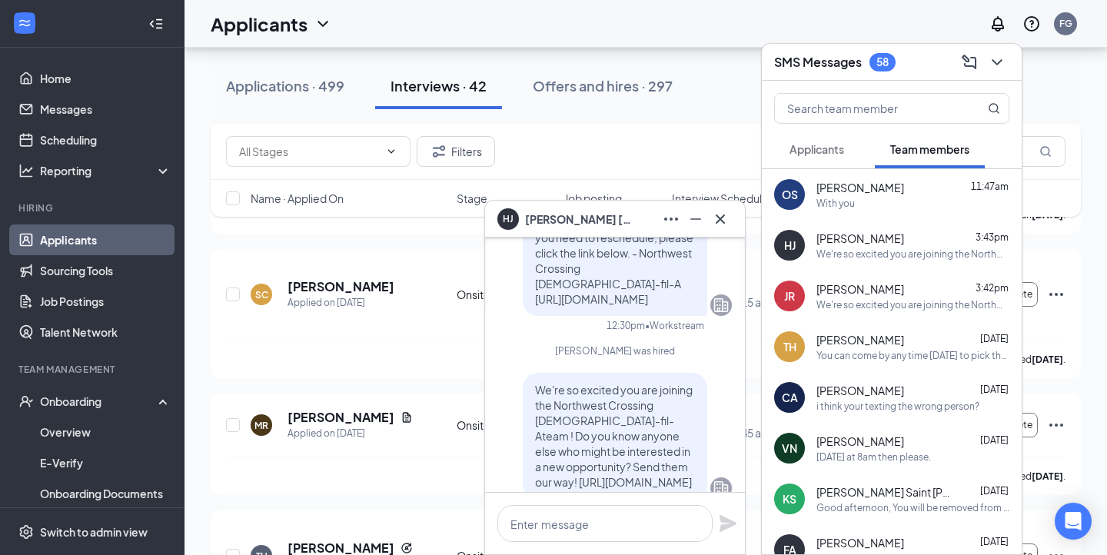
scroll to position [0, 0]
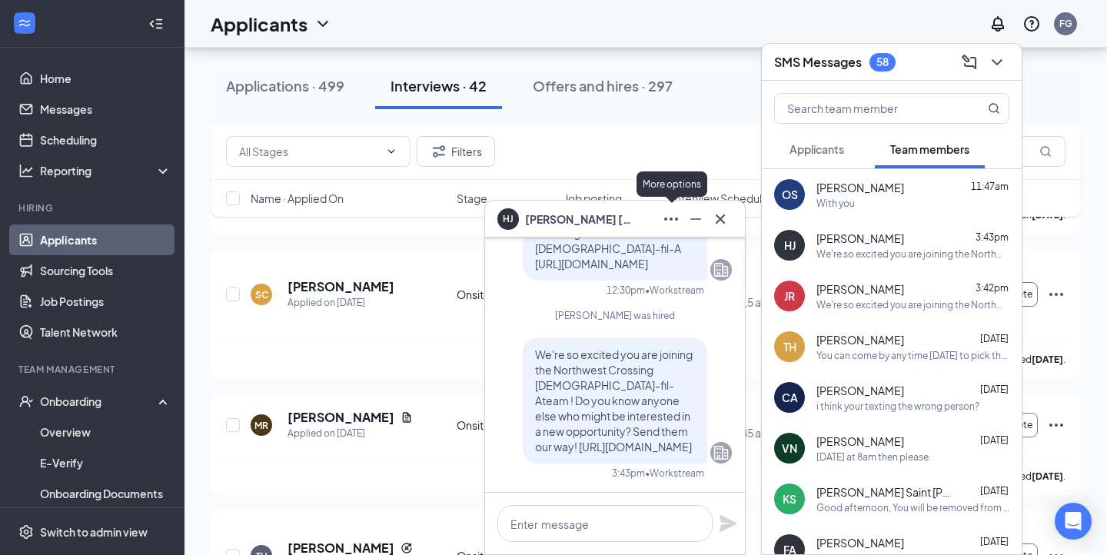
click at [668, 223] on icon "Ellipses" at bounding box center [671, 219] width 18 height 18
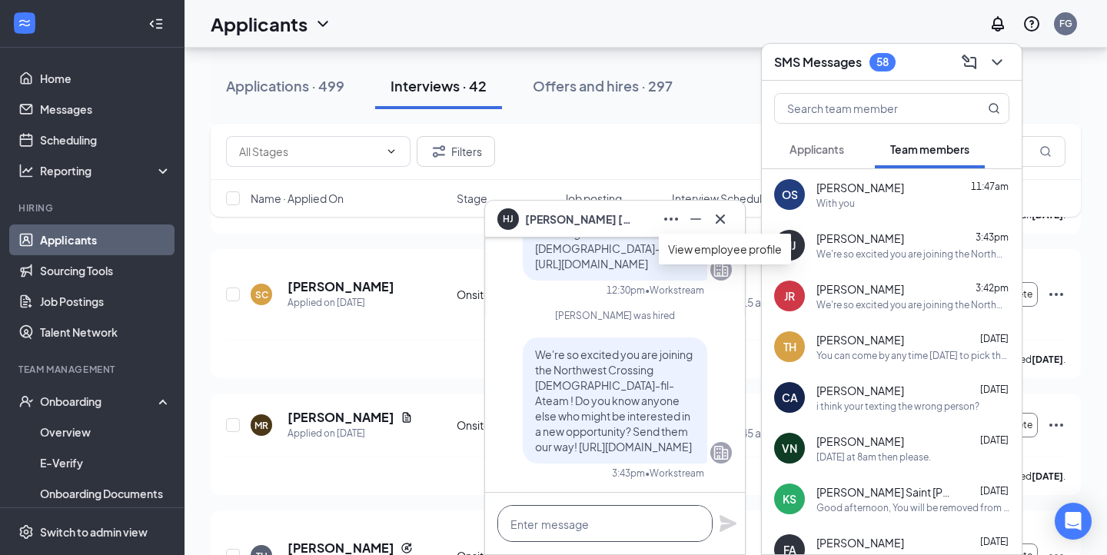
click at [580, 536] on textarea at bounding box center [604, 523] width 215 height 37
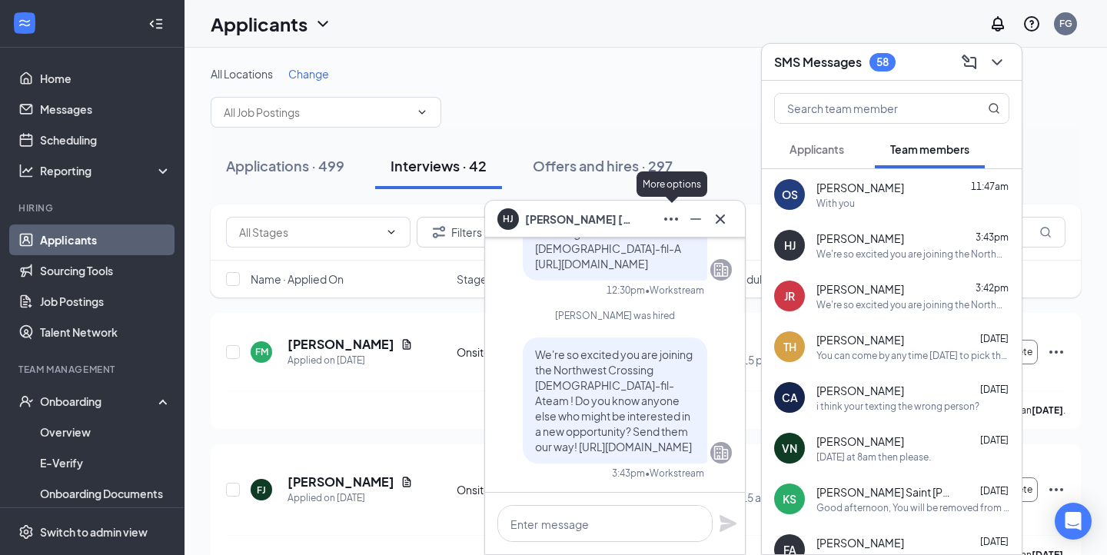
click at [669, 225] on icon "Ellipses" at bounding box center [671, 219] width 18 height 18
click at [723, 222] on icon "Cross" at bounding box center [720, 218] width 9 height 9
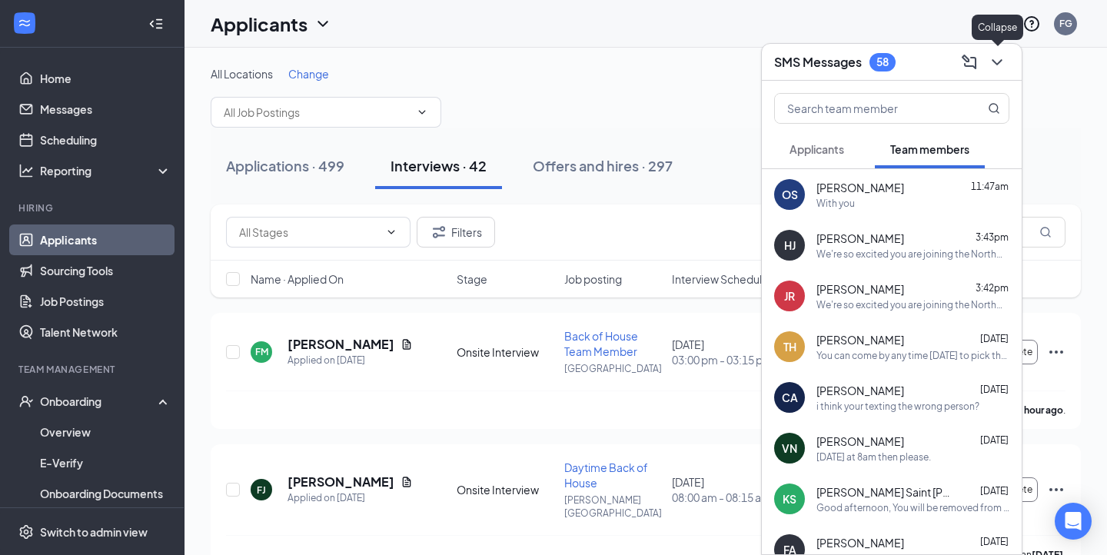
click at [988, 64] on icon "ChevronDown" at bounding box center [997, 62] width 18 height 18
